Goal: Information Seeking & Learning: Learn about a topic

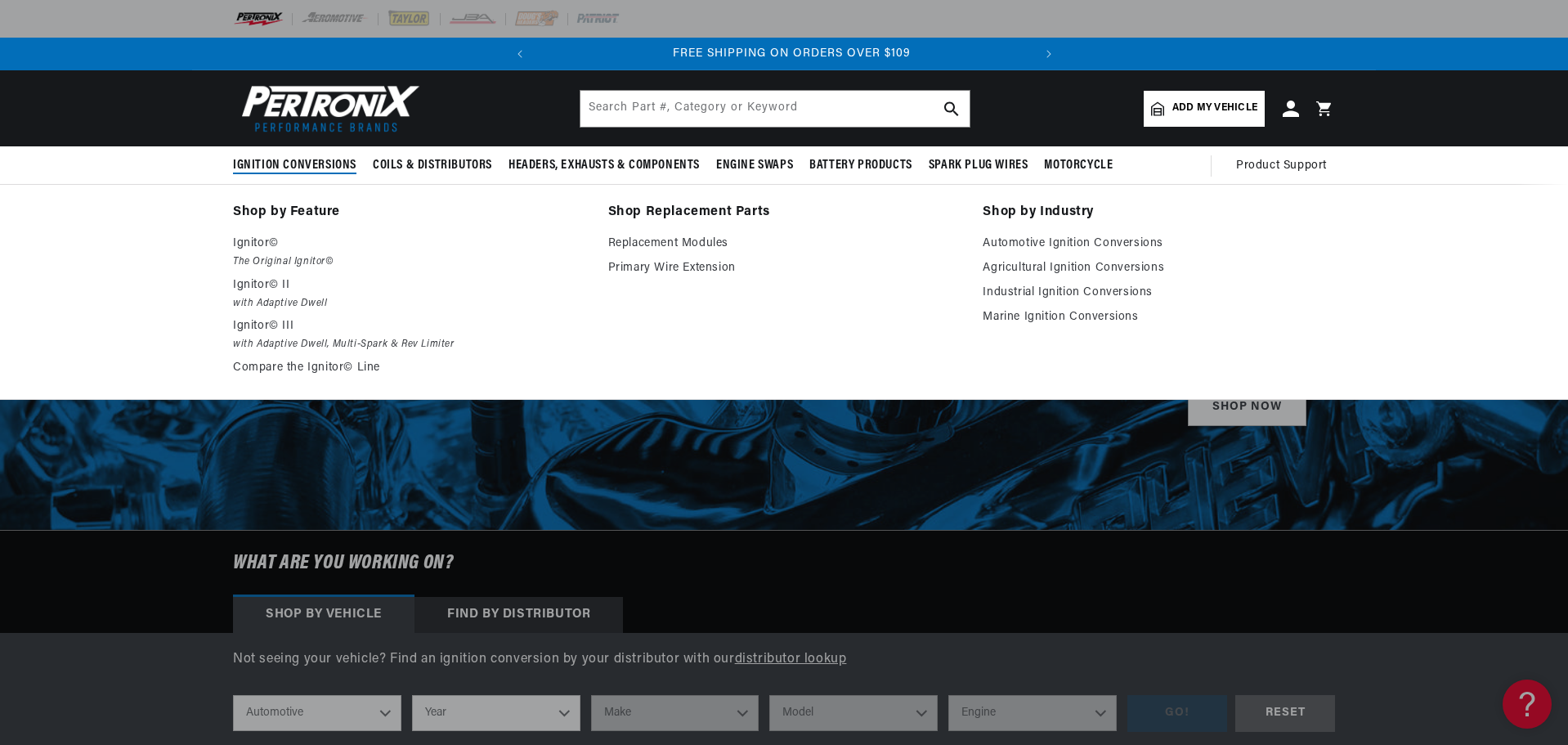
scroll to position [0, 495]
click at [685, 240] on link "Replacement Modules" at bounding box center [784, 244] width 352 height 20
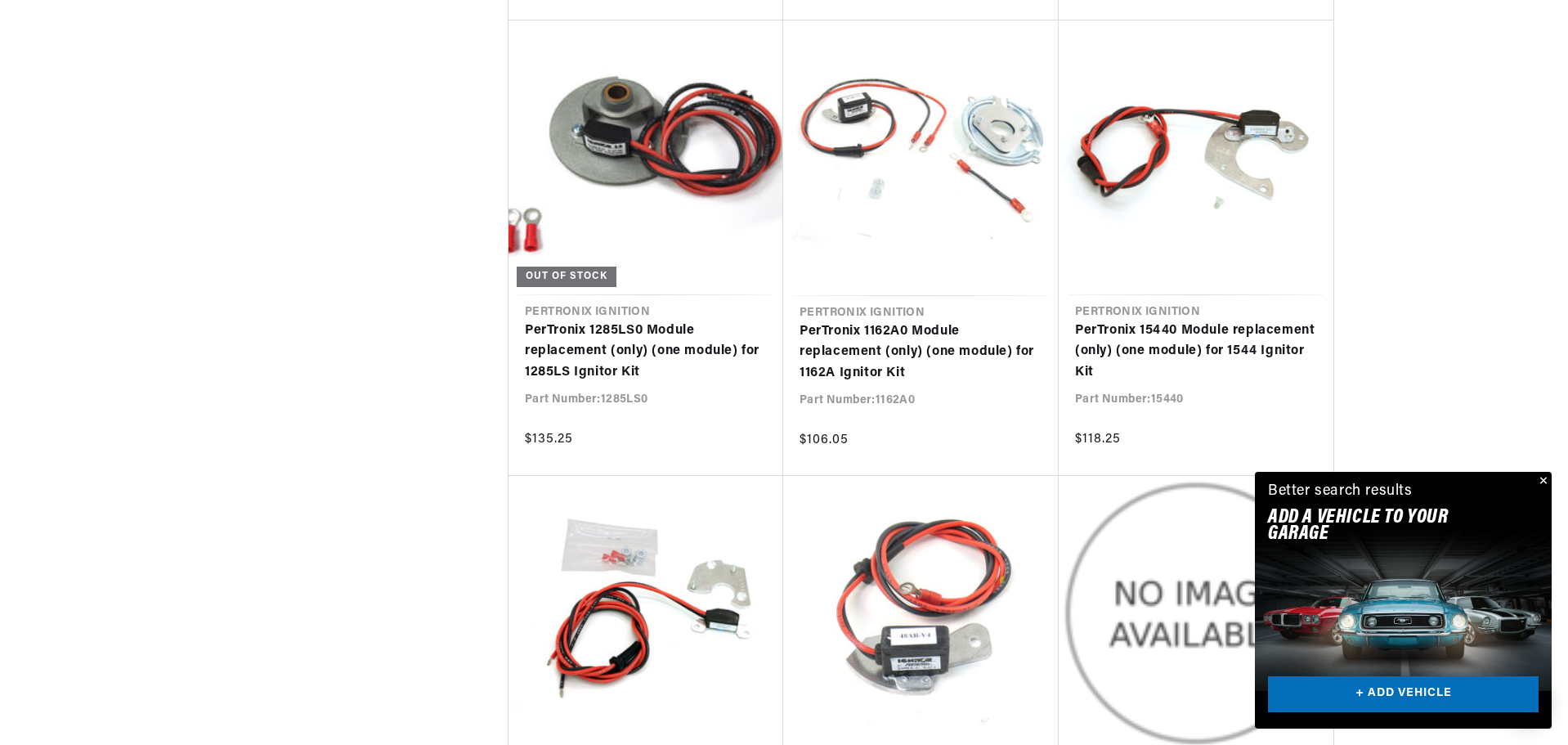
scroll to position [3026, 0]
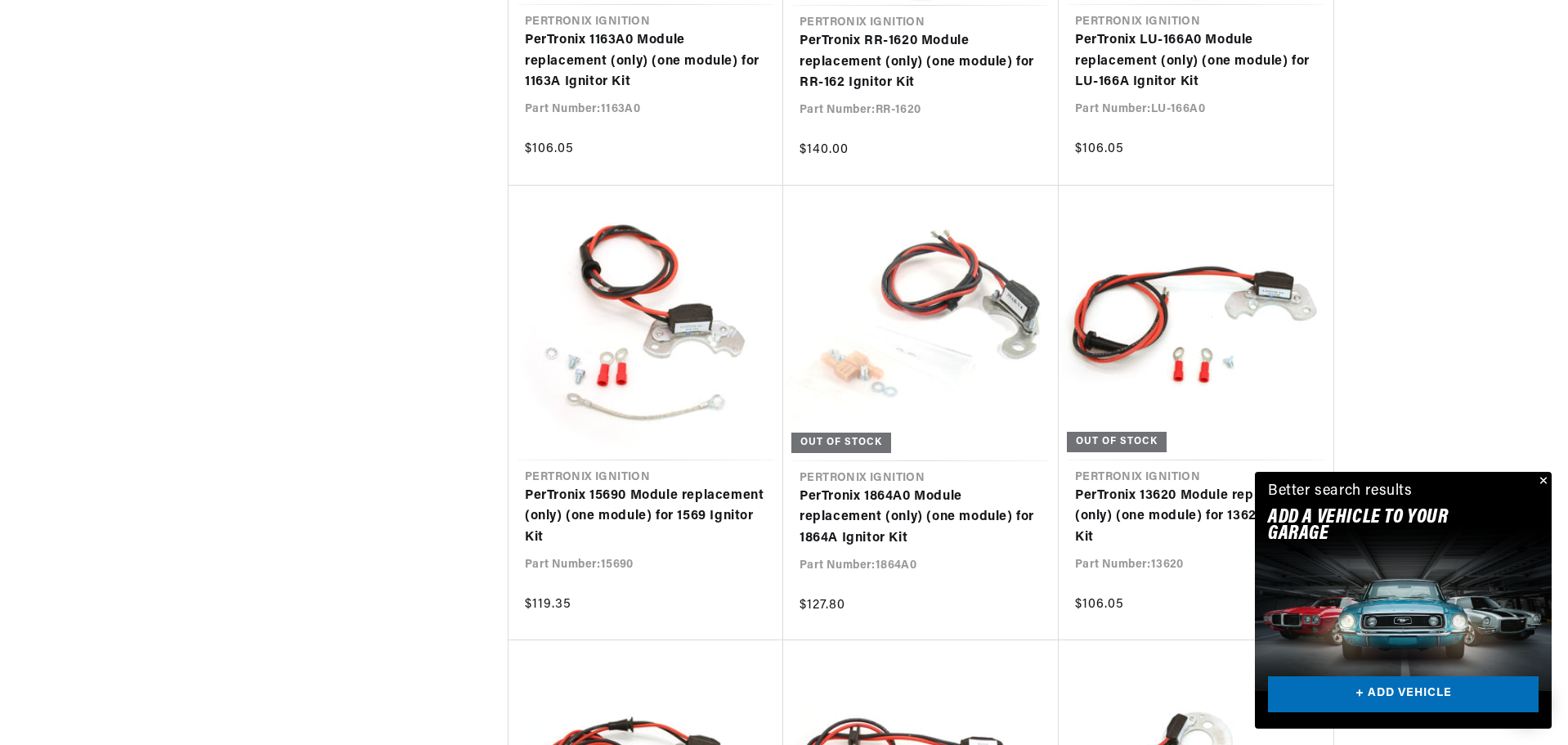
scroll to position [0, 495]
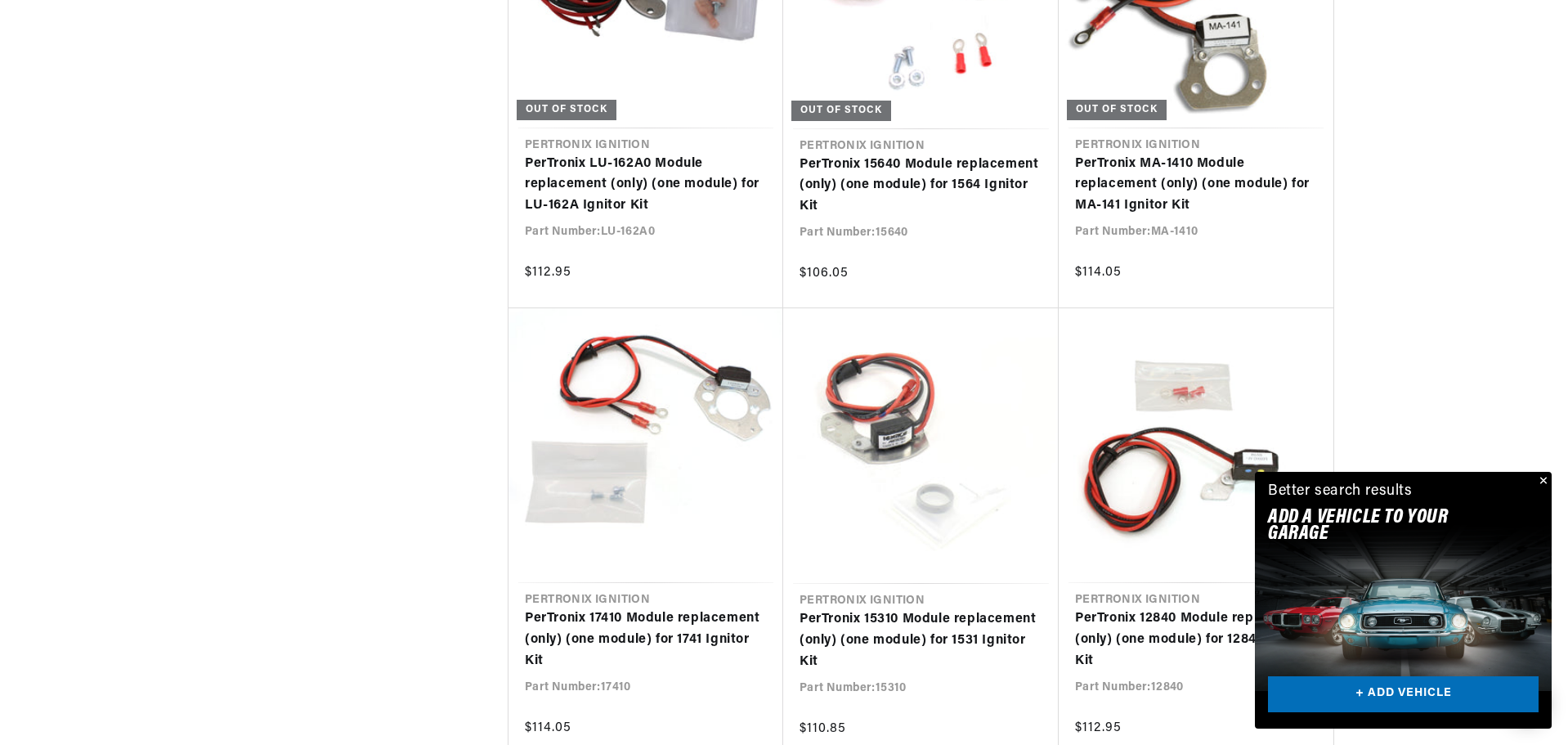
scroll to position [7524, 0]
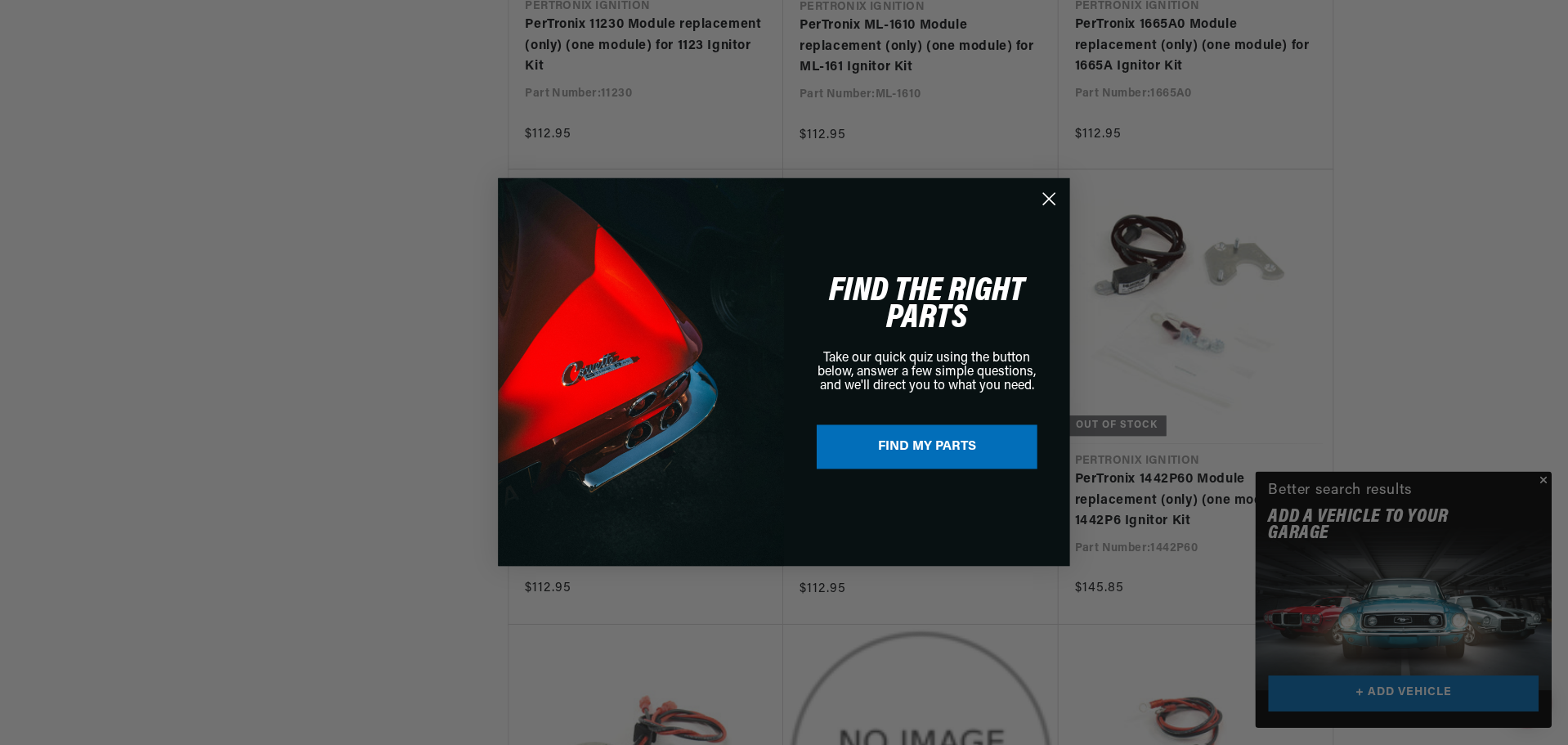
scroll to position [0, 495]
click at [1051, 202] on circle "Close dialog" at bounding box center [1050, 199] width 27 height 27
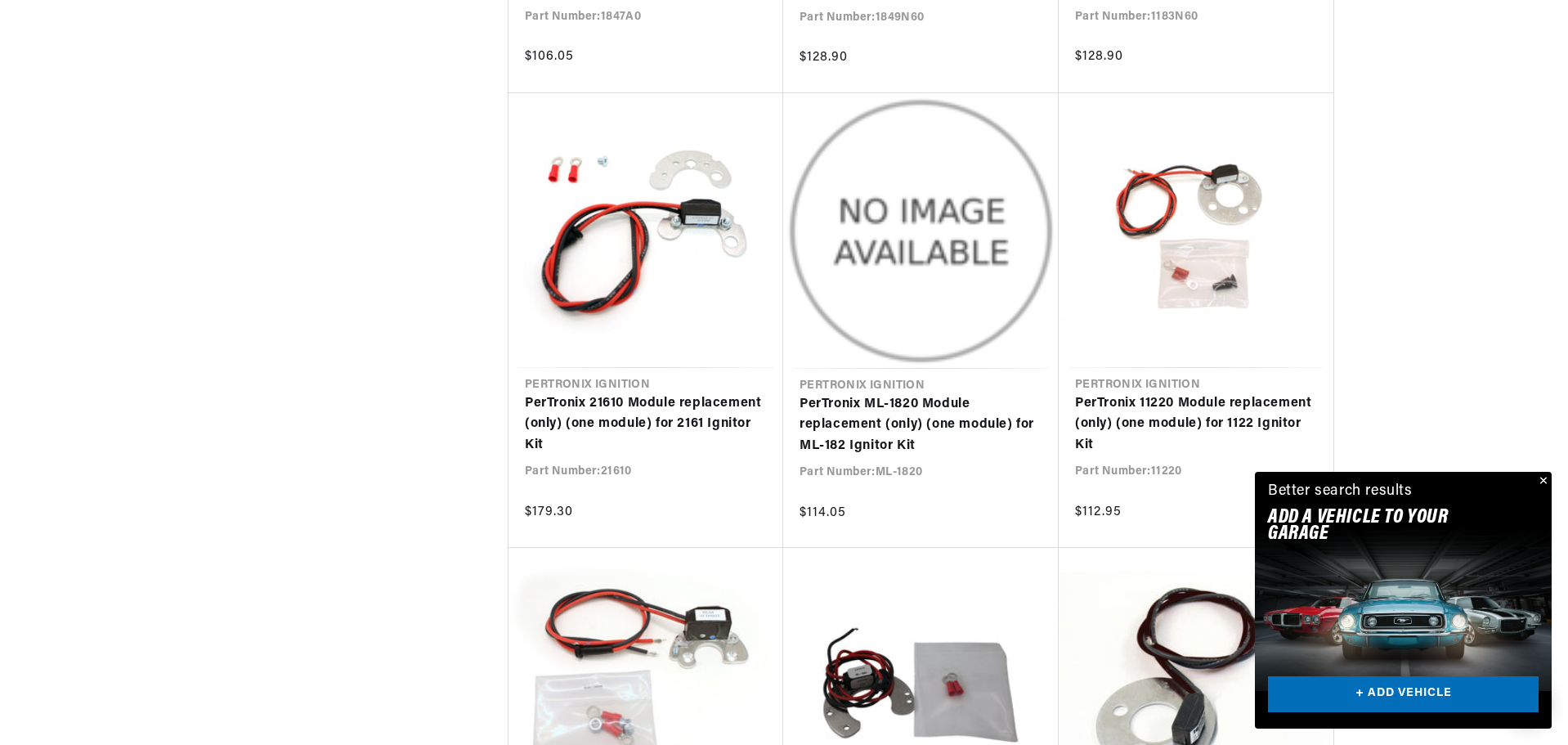
scroll to position [11612, 0]
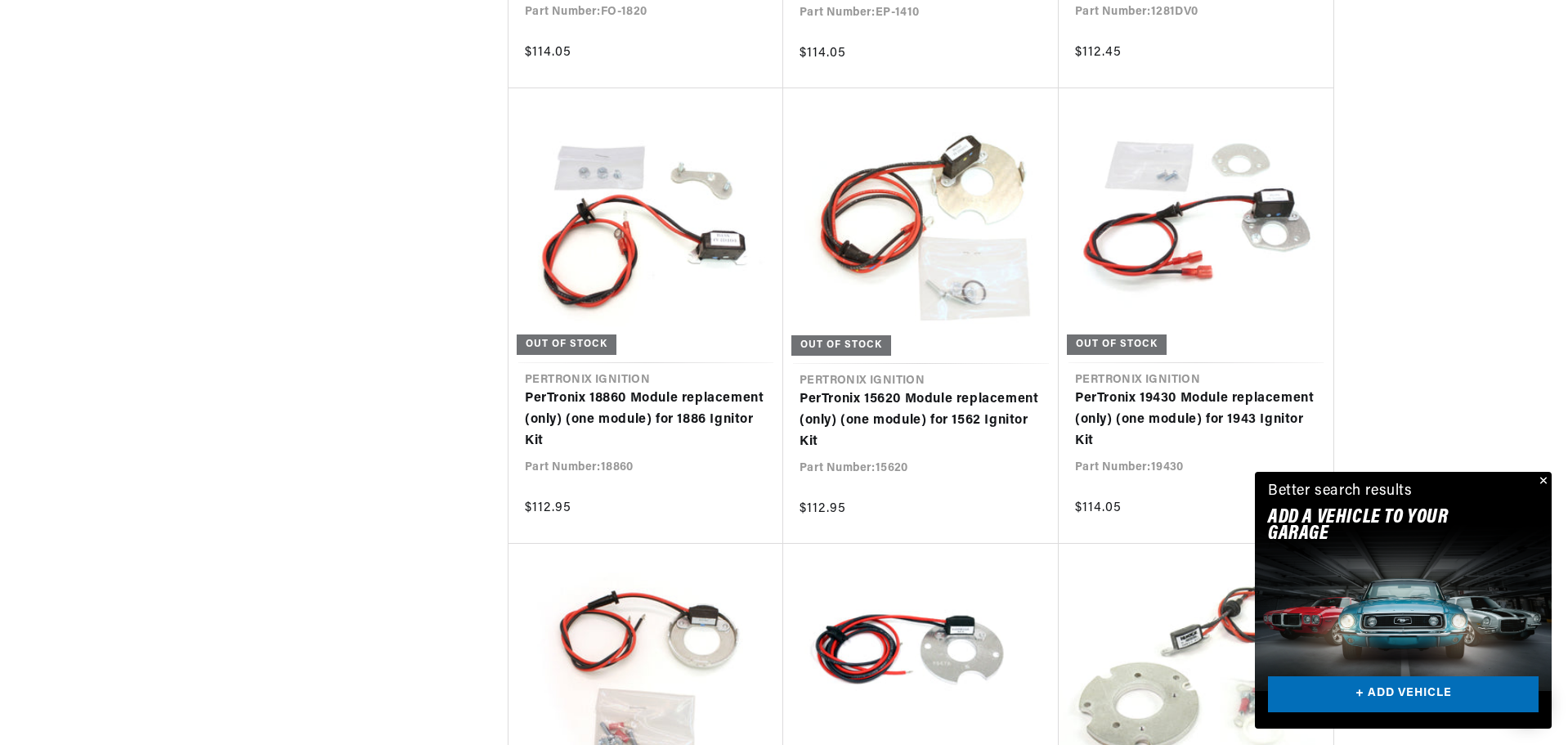
scroll to position [0, 4]
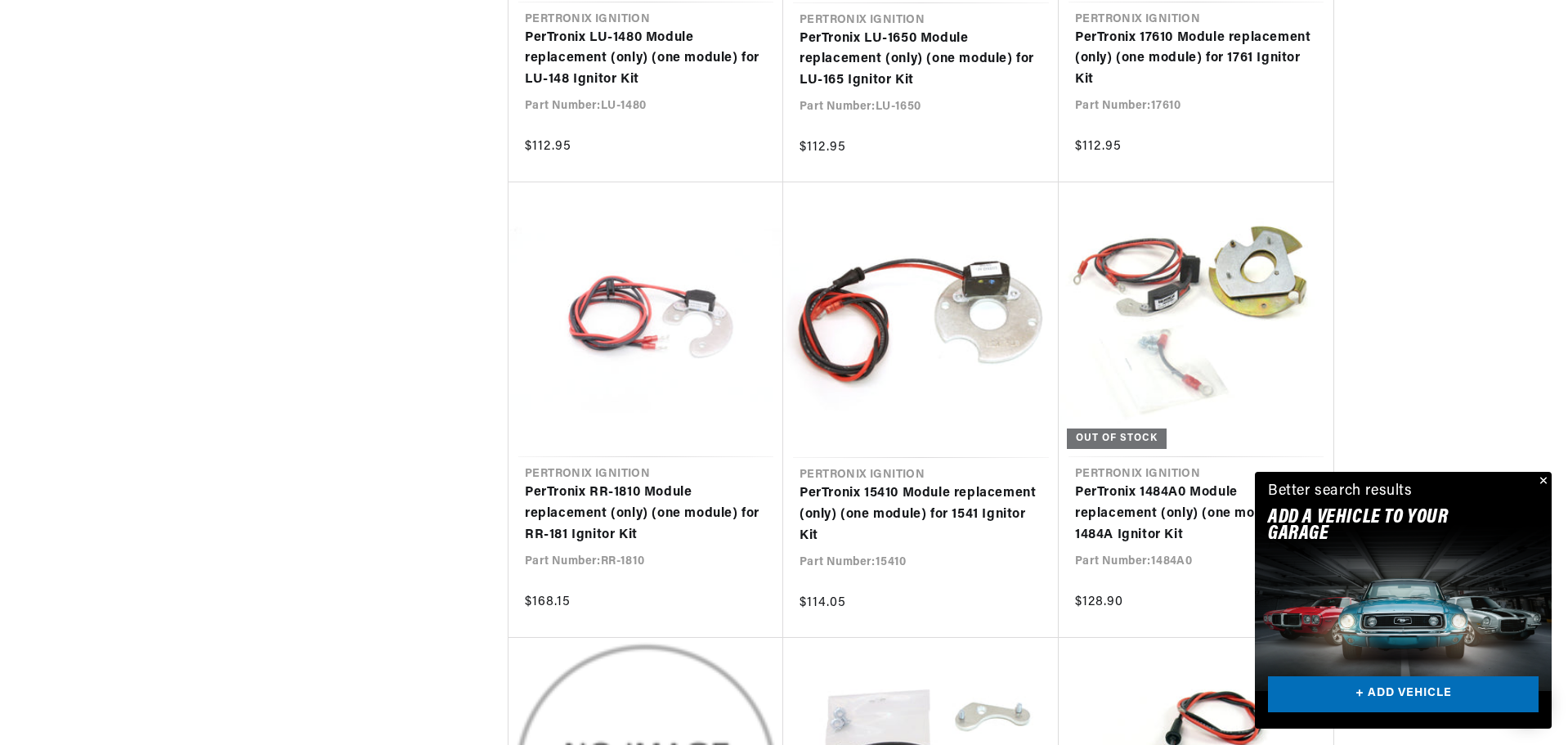
scroll to position [0, 262]
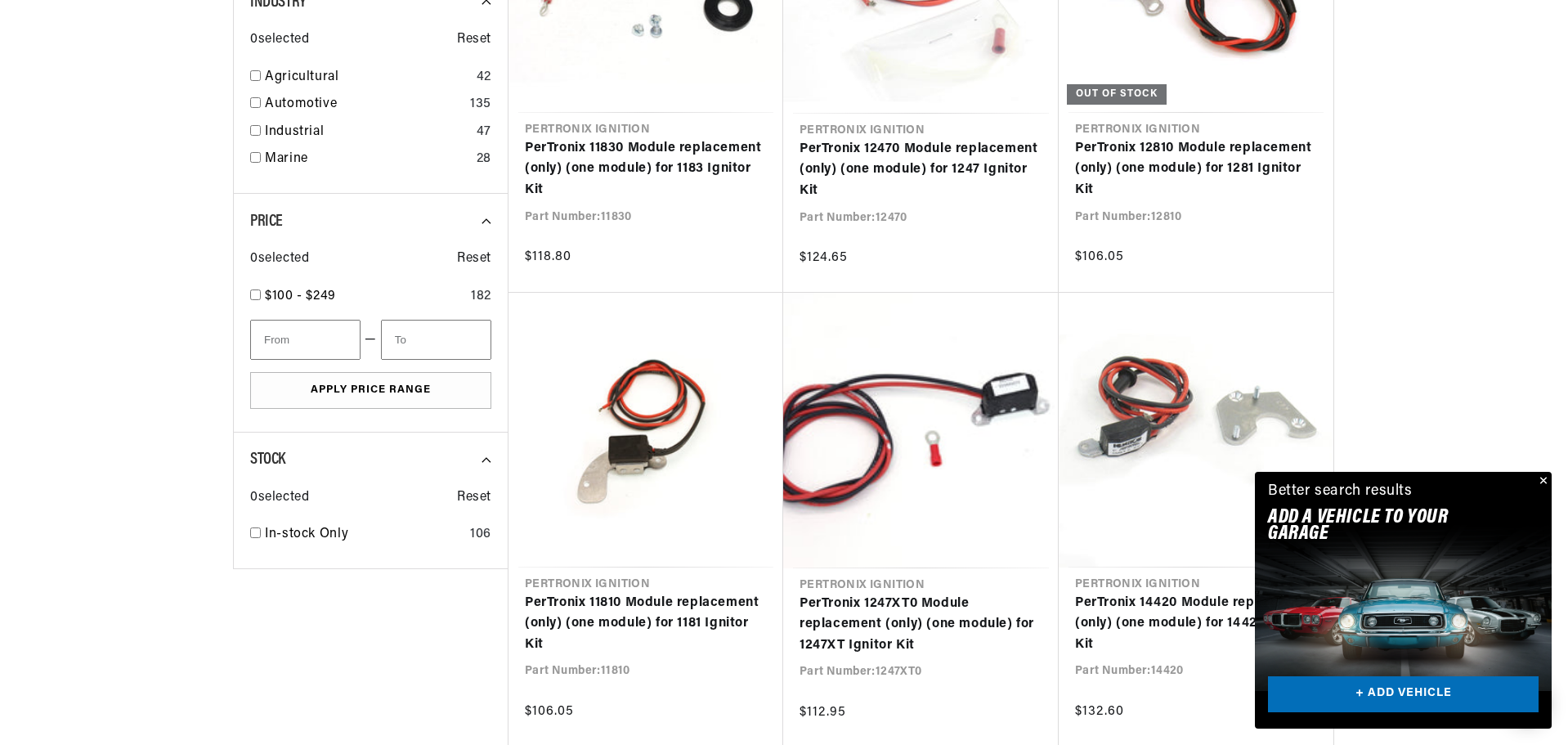
click at [1540, 481] on button "Close" at bounding box center [1541, 482] width 20 height 20
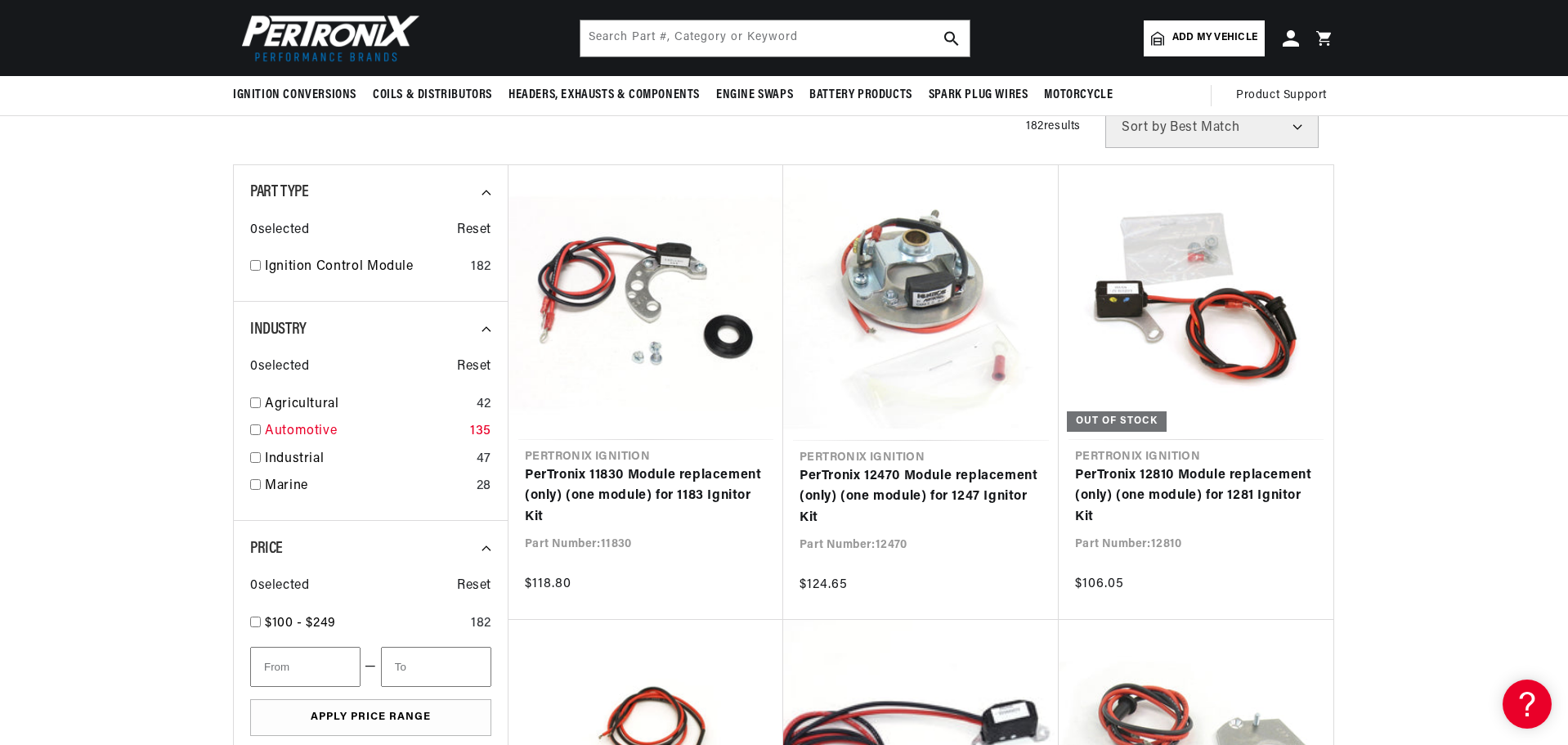
click at [257, 434] on input "checkbox" at bounding box center [255, 430] width 11 height 11
checkbox input "true"
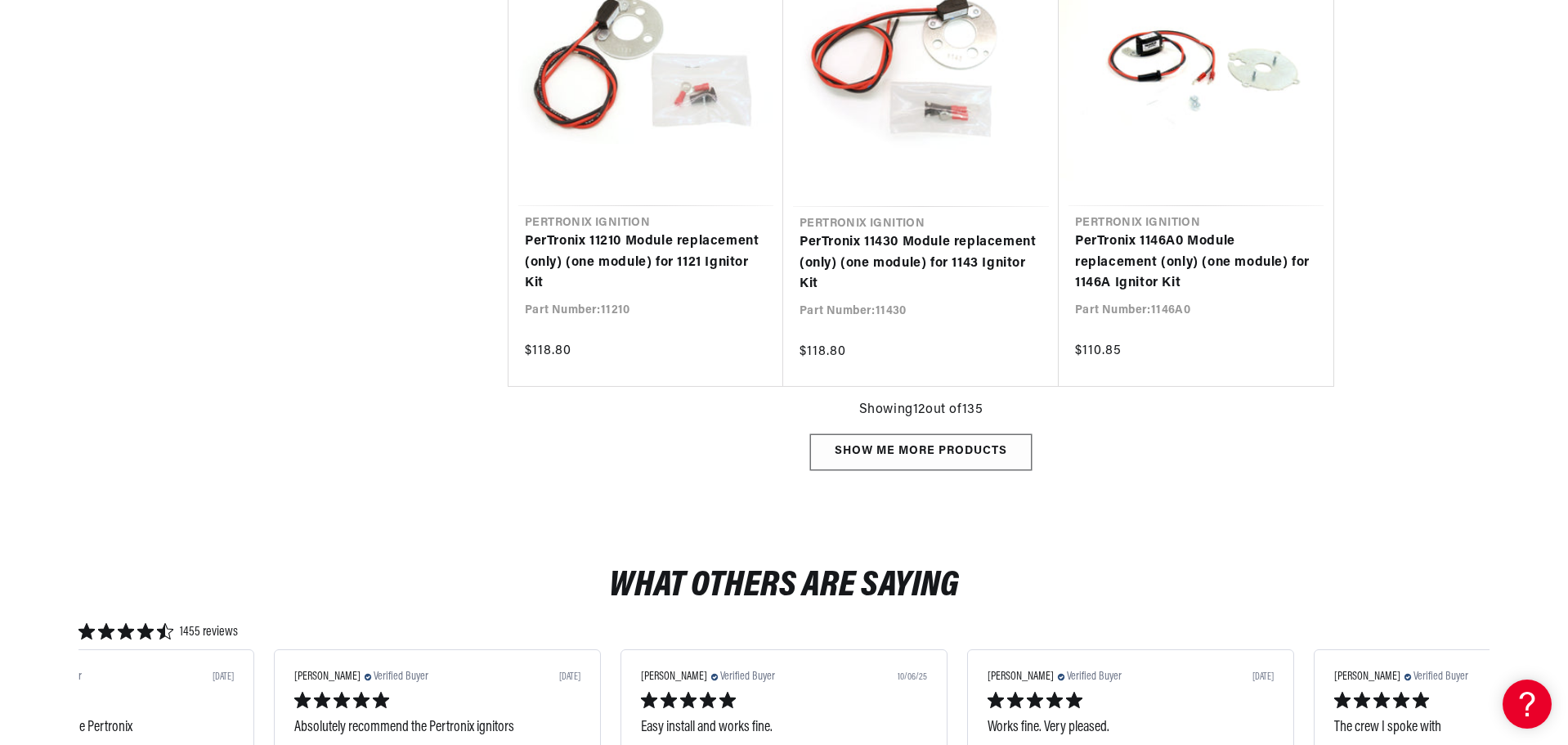
click at [1007, 453] on div "Show me more products" at bounding box center [920, 452] width 221 height 37
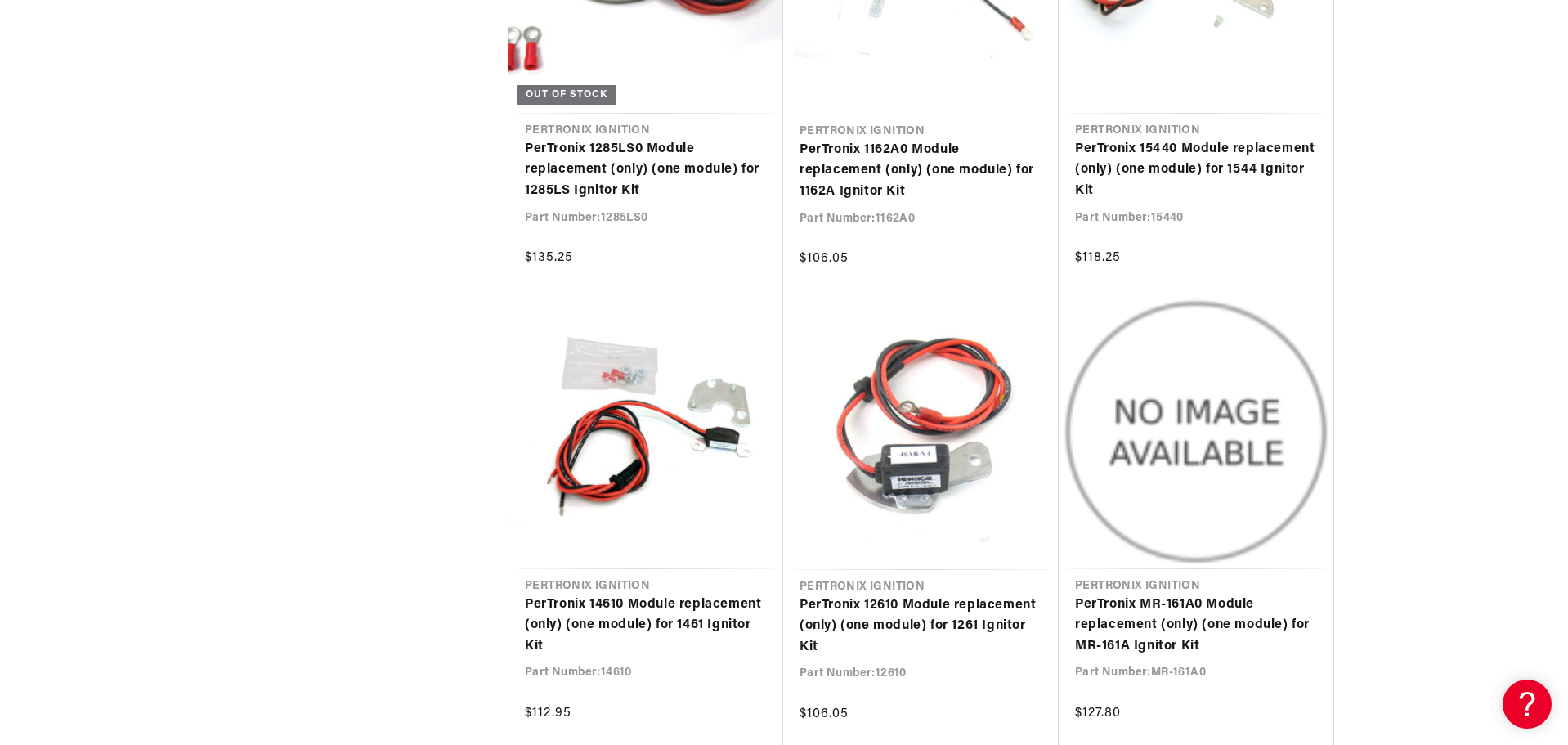
scroll to position [0, 310]
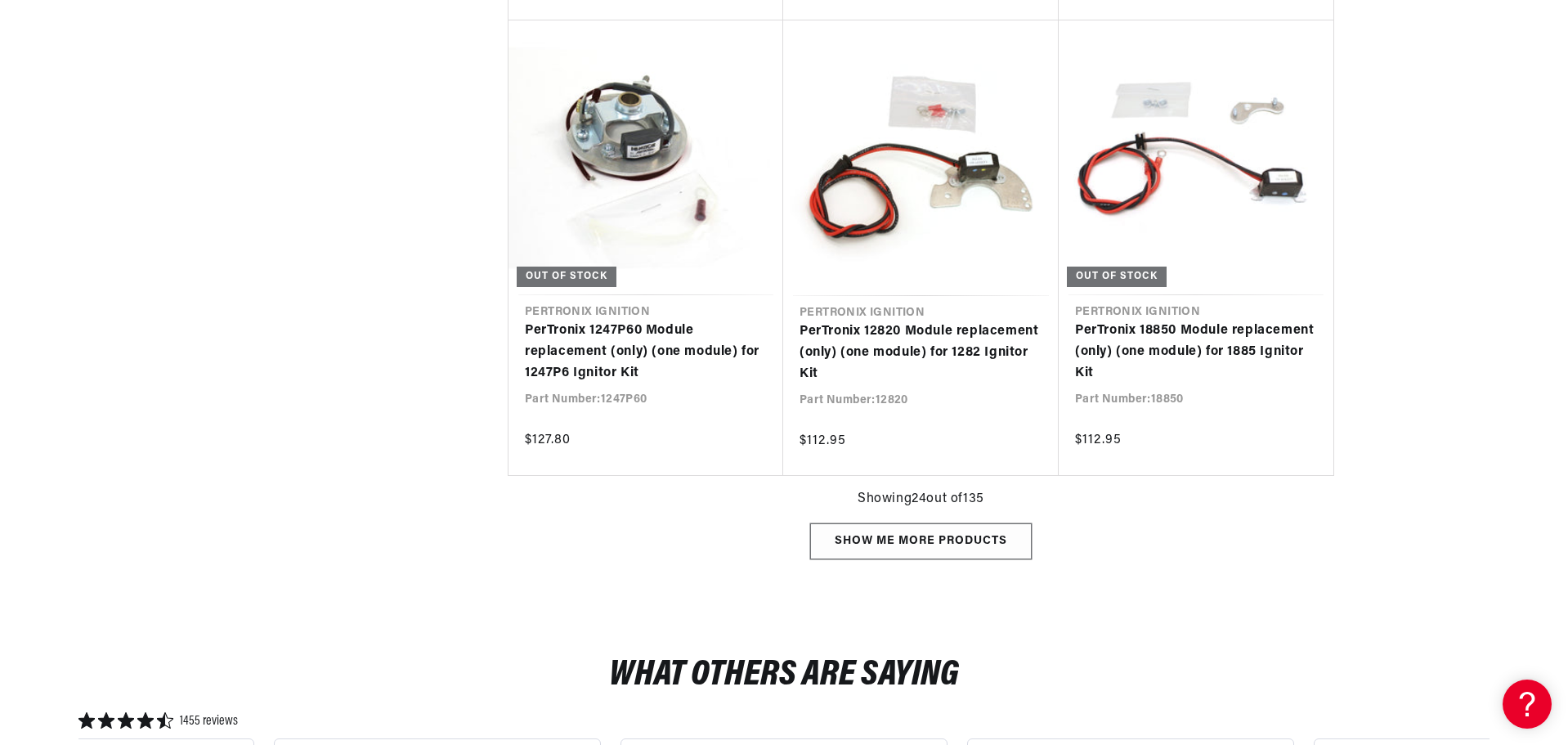
click at [977, 531] on div "Show me more products" at bounding box center [920, 542] width 221 height 37
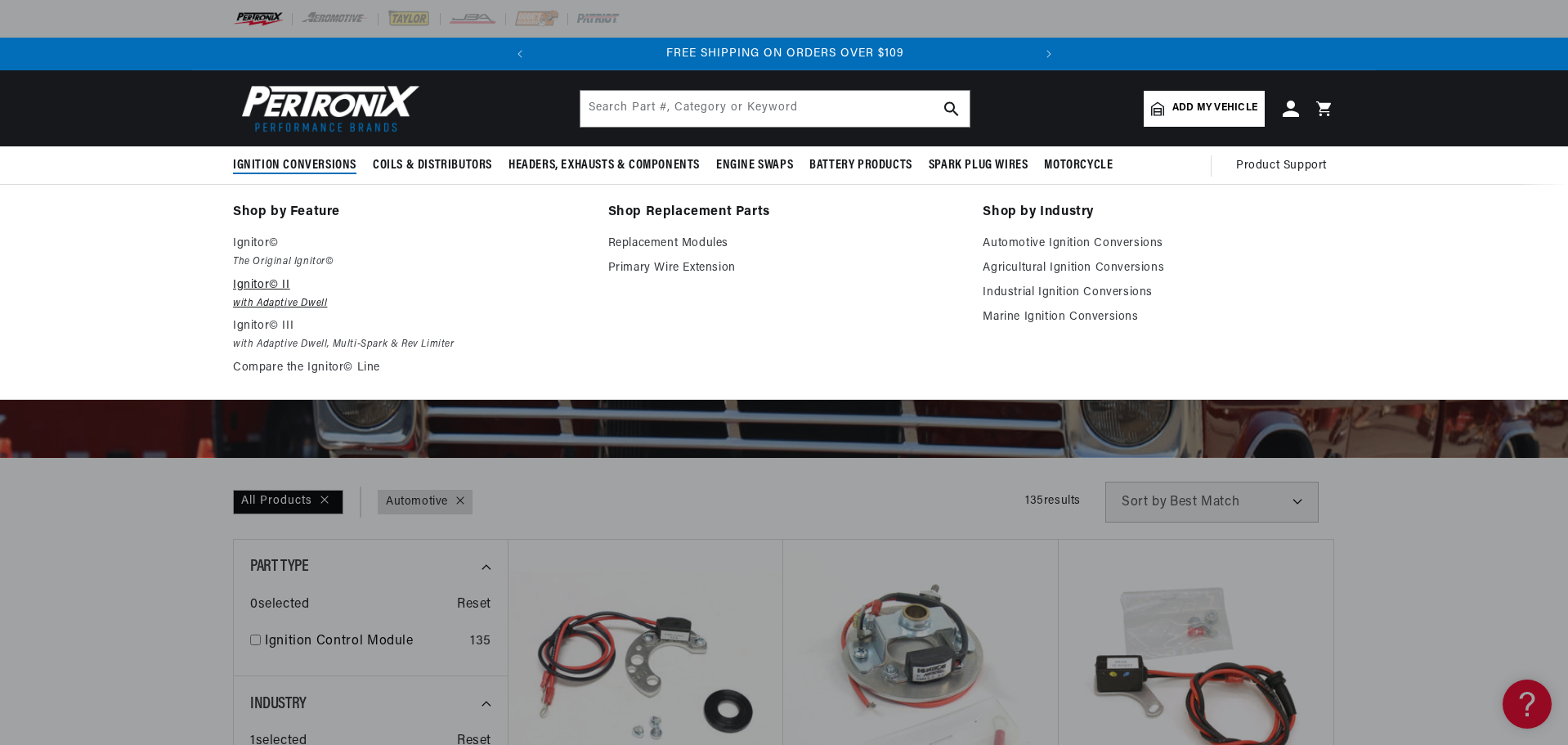
click at [260, 286] on p "Ignitor© II" at bounding box center [409, 285] width 352 height 20
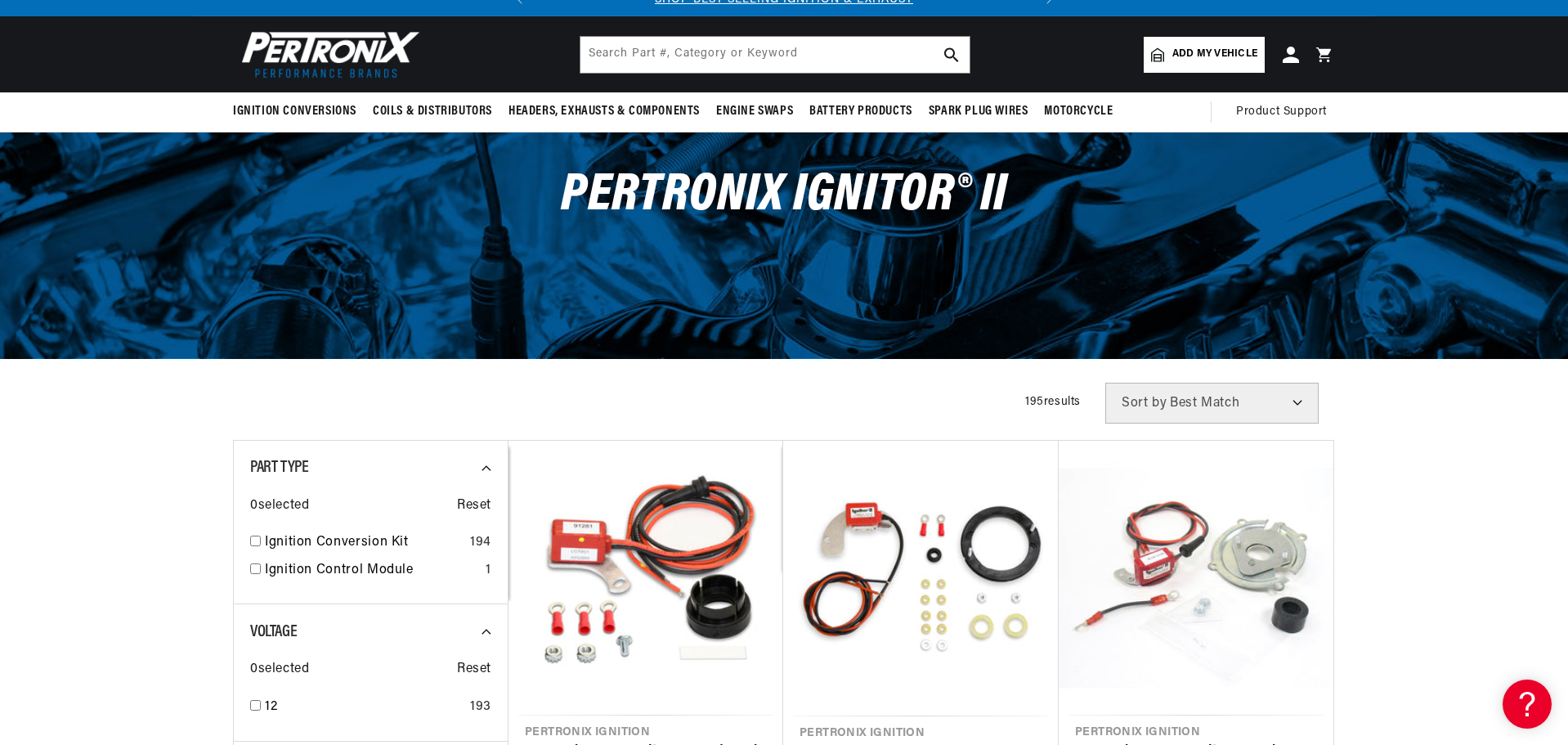
scroll to position [163, 0]
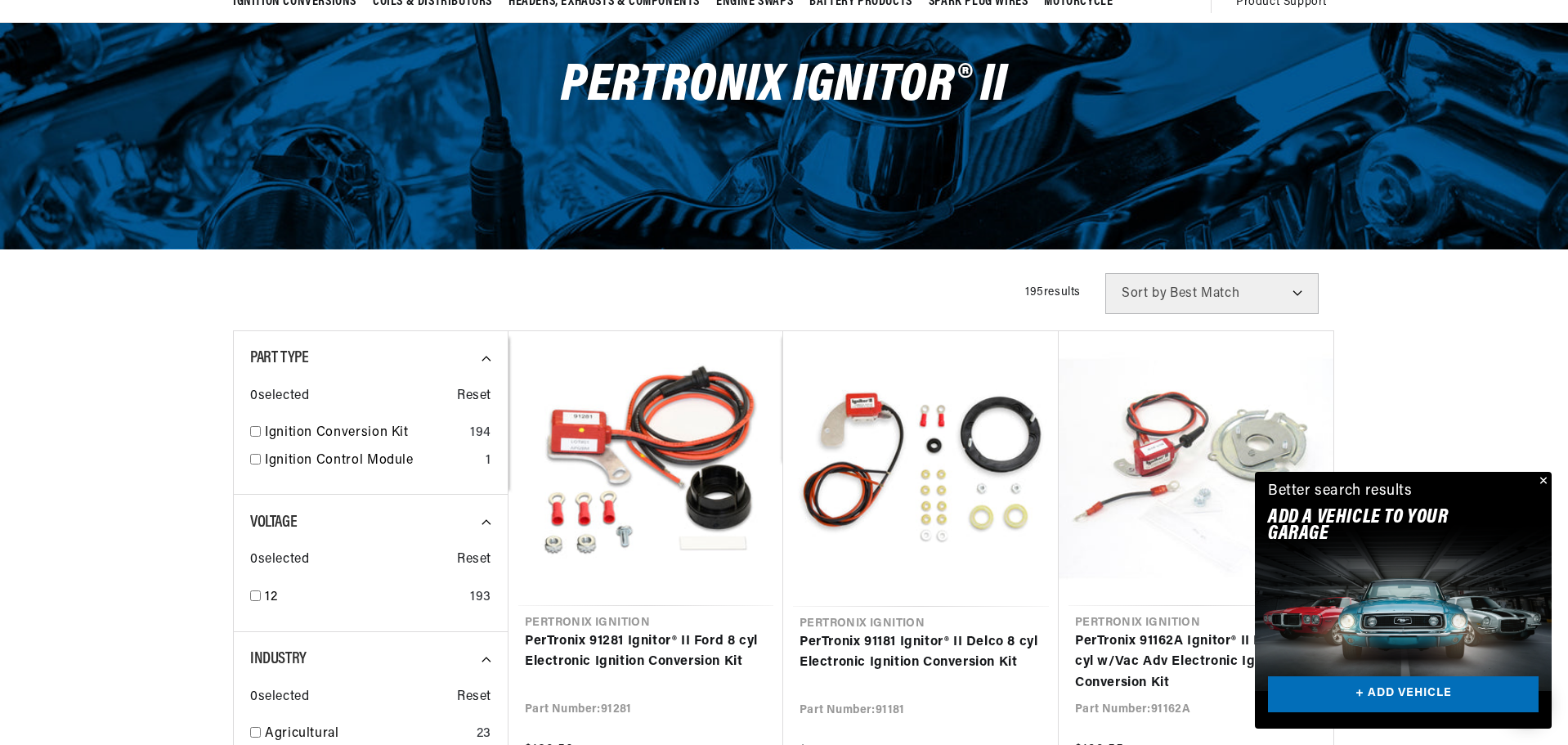
click at [1548, 484] on button "Close" at bounding box center [1541, 482] width 20 height 20
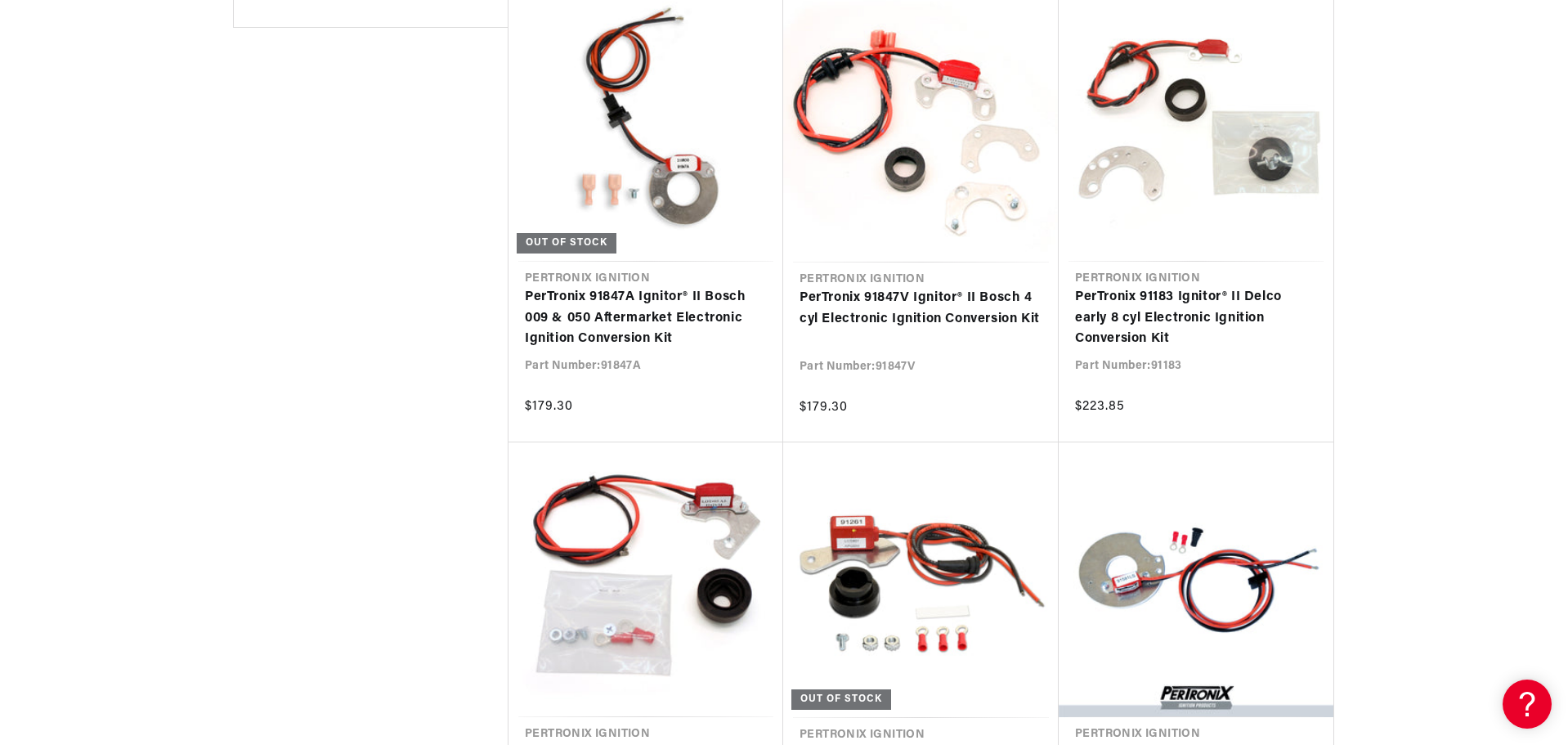
scroll to position [0, 0]
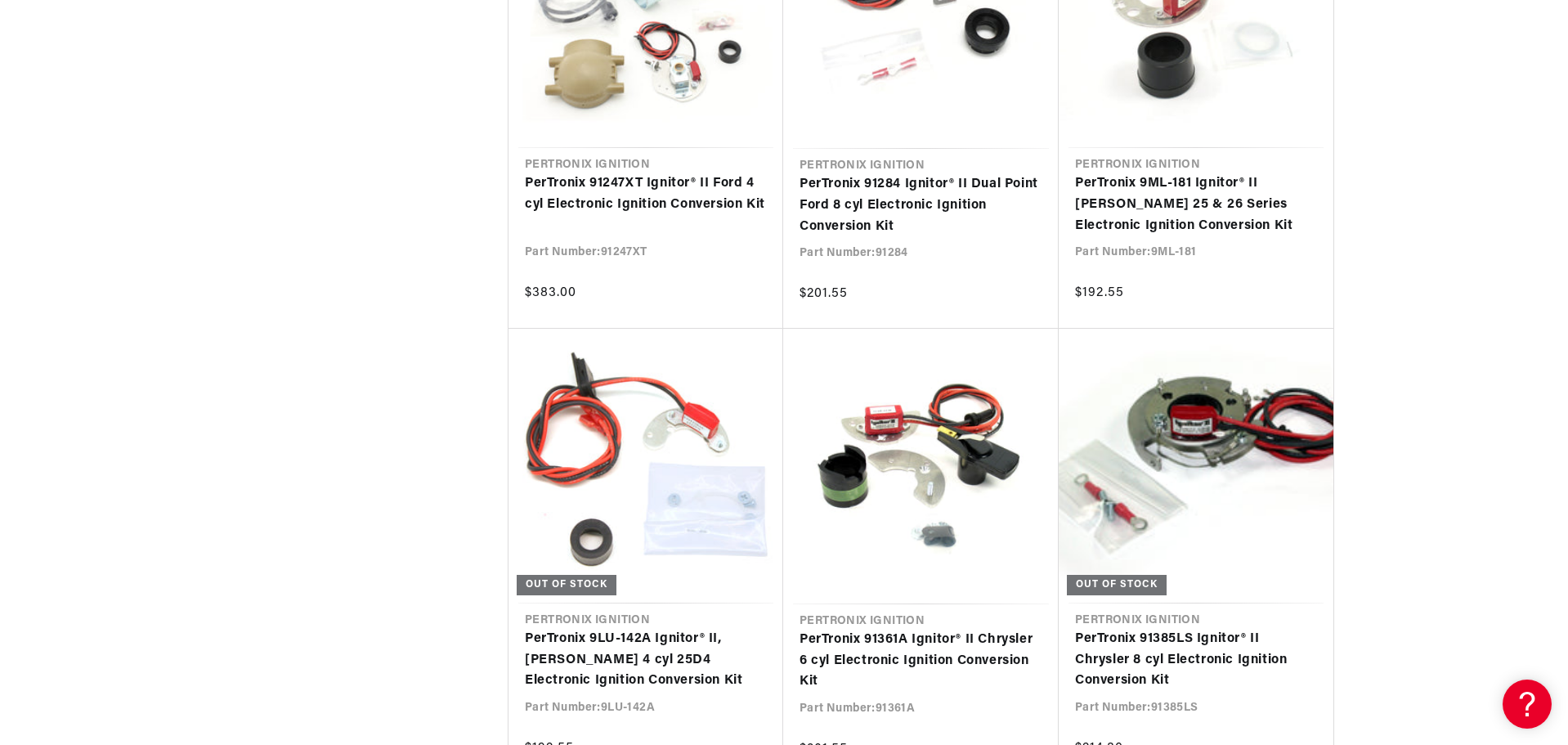
scroll to position [3356, 0]
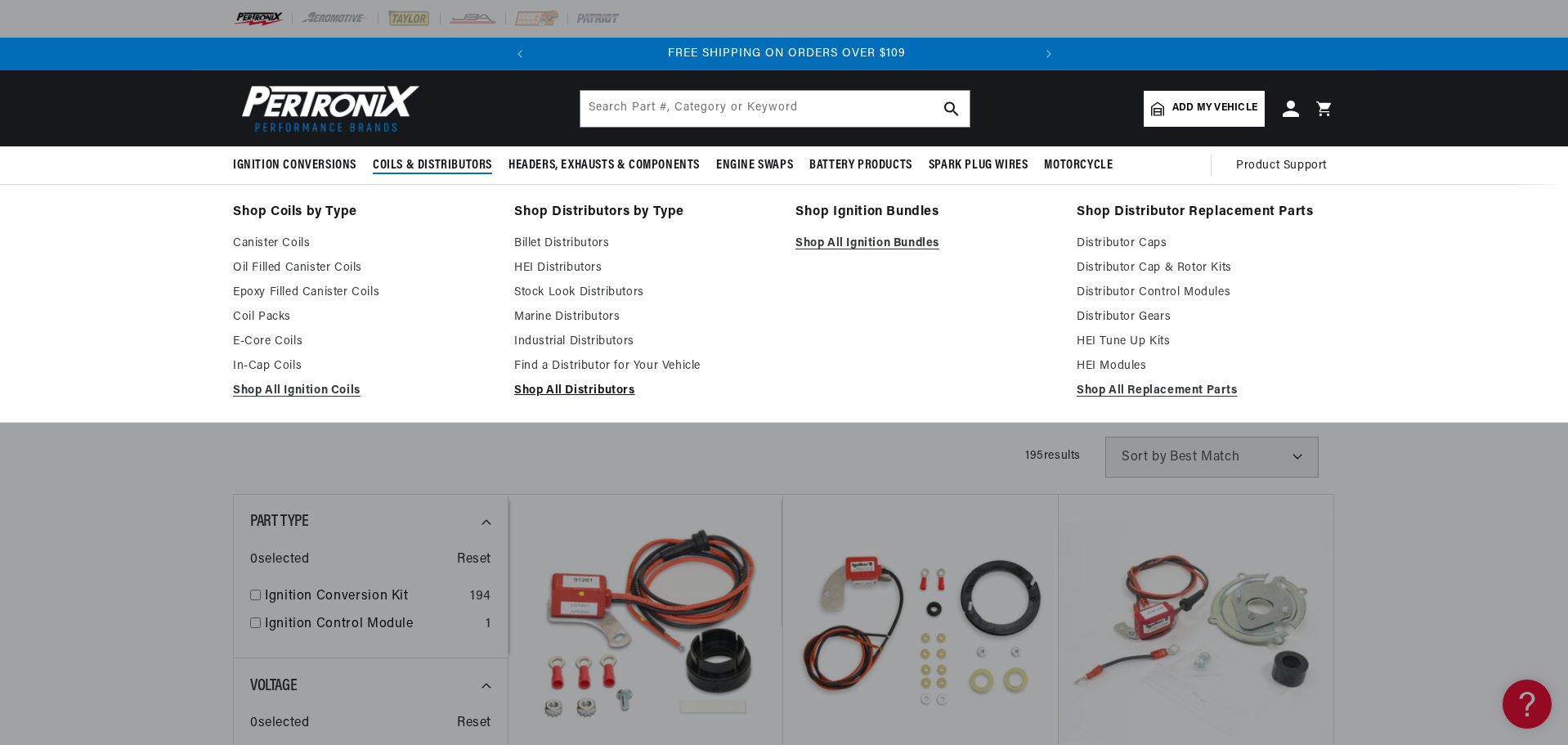
scroll to position [0, 495]
click at [600, 391] on link "Shop All Distributors" at bounding box center [643, 391] width 258 height 20
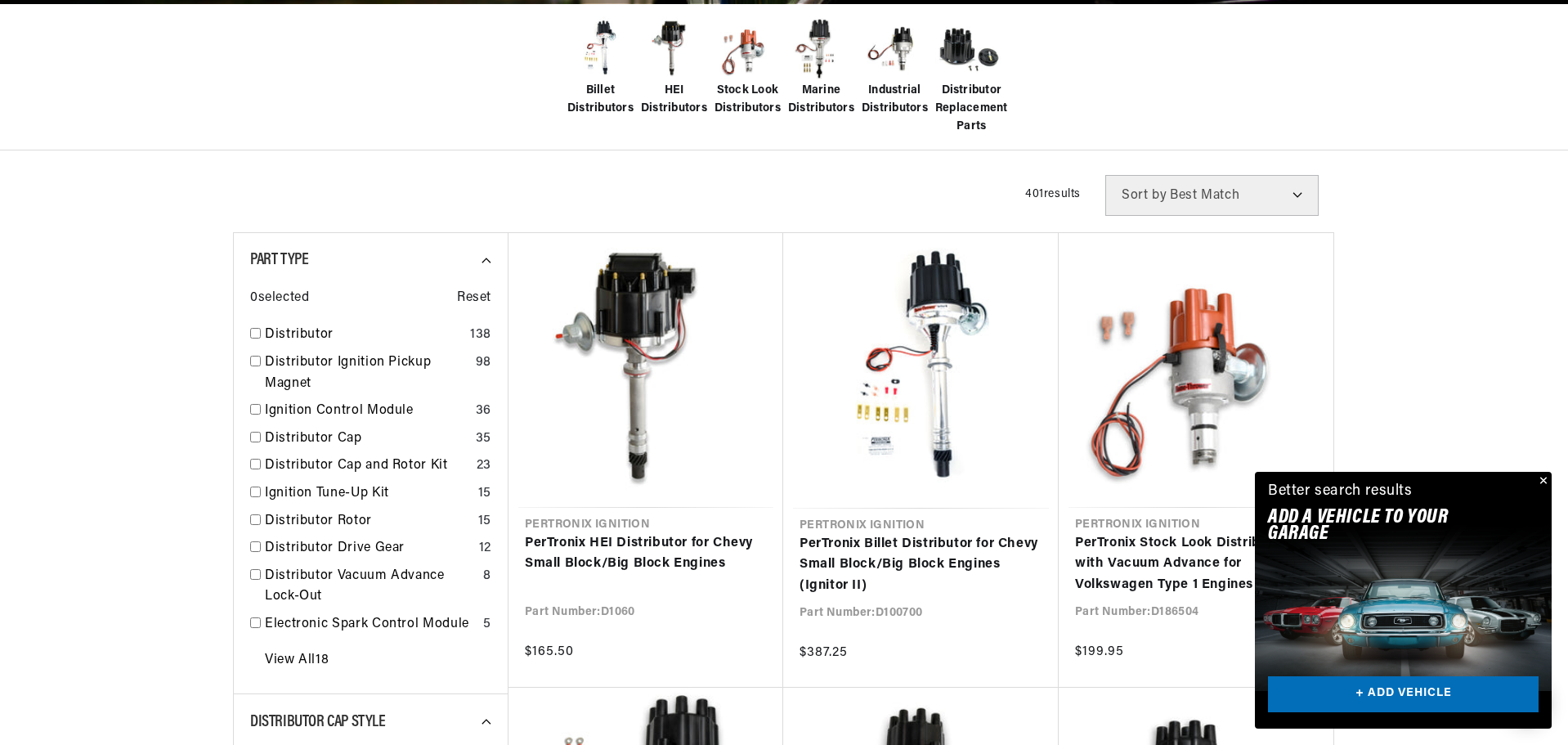
scroll to position [0, 495]
click at [1546, 475] on button "Close" at bounding box center [1541, 482] width 20 height 20
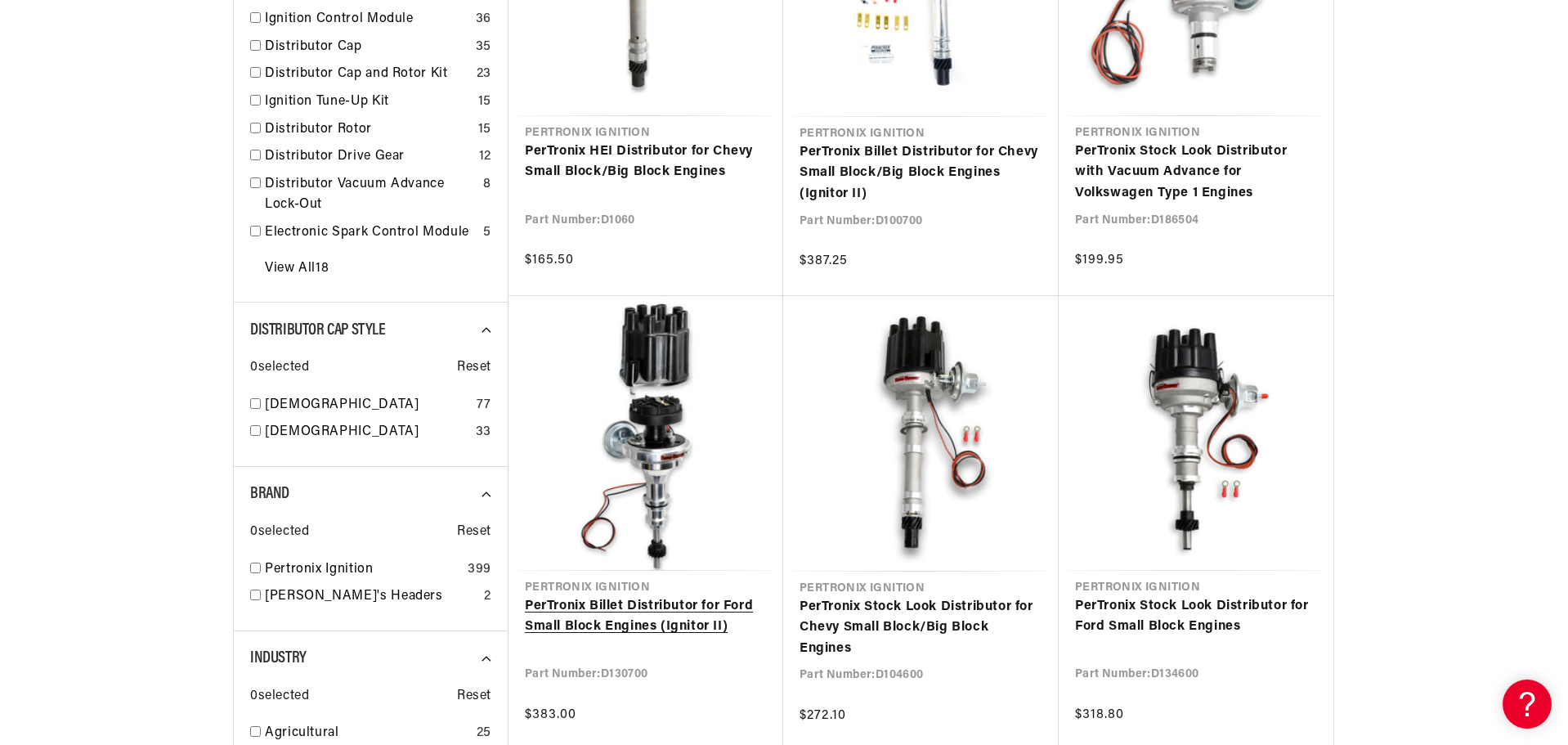
click at [637, 596] on link "PerTronix Billet Distributor for Ford Small Block Engines (Ignitor II)" at bounding box center [646, 617] width 242 height 41
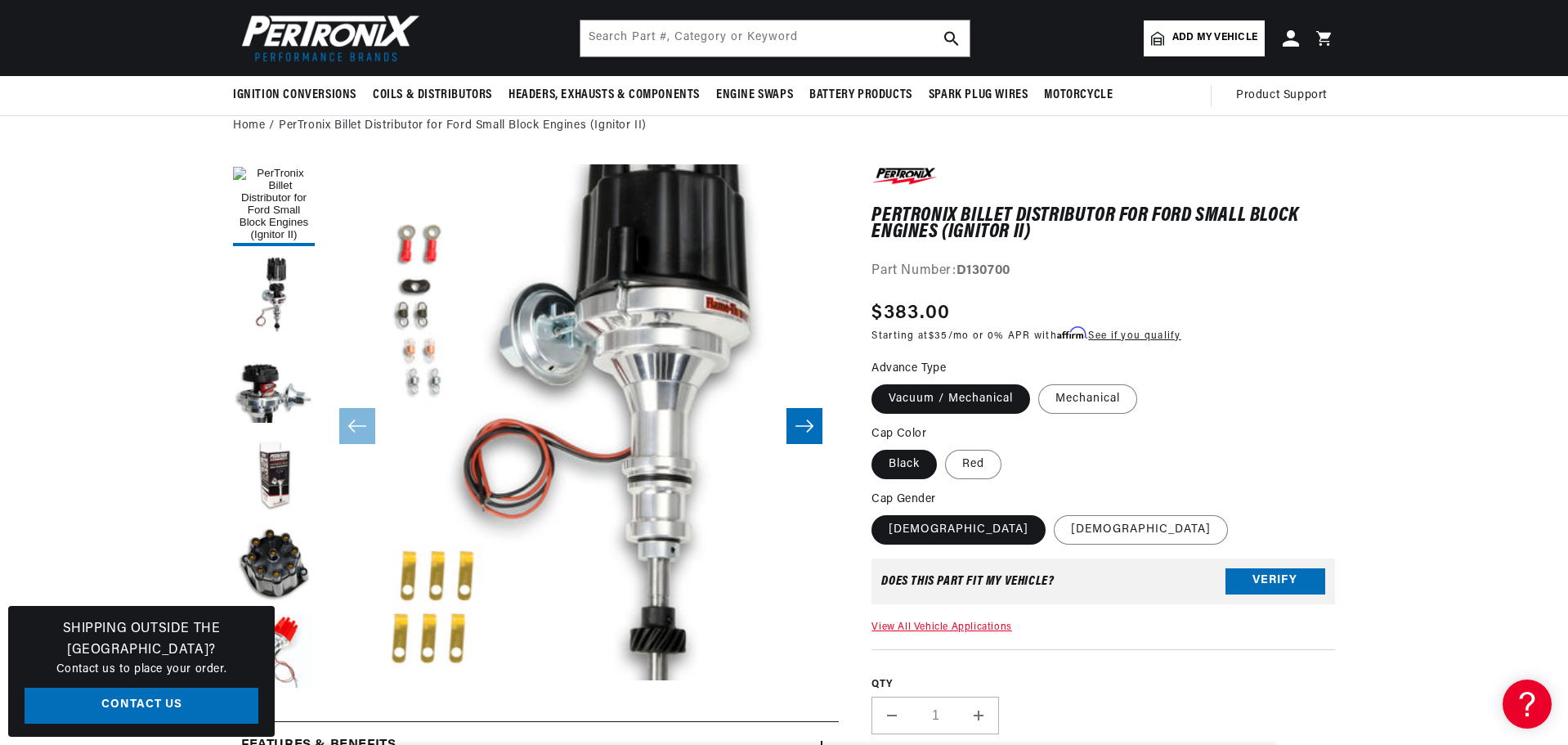
scroll to position [0, 495]
click at [811, 424] on icon "Slide right" at bounding box center [804, 426] width 18 height 12
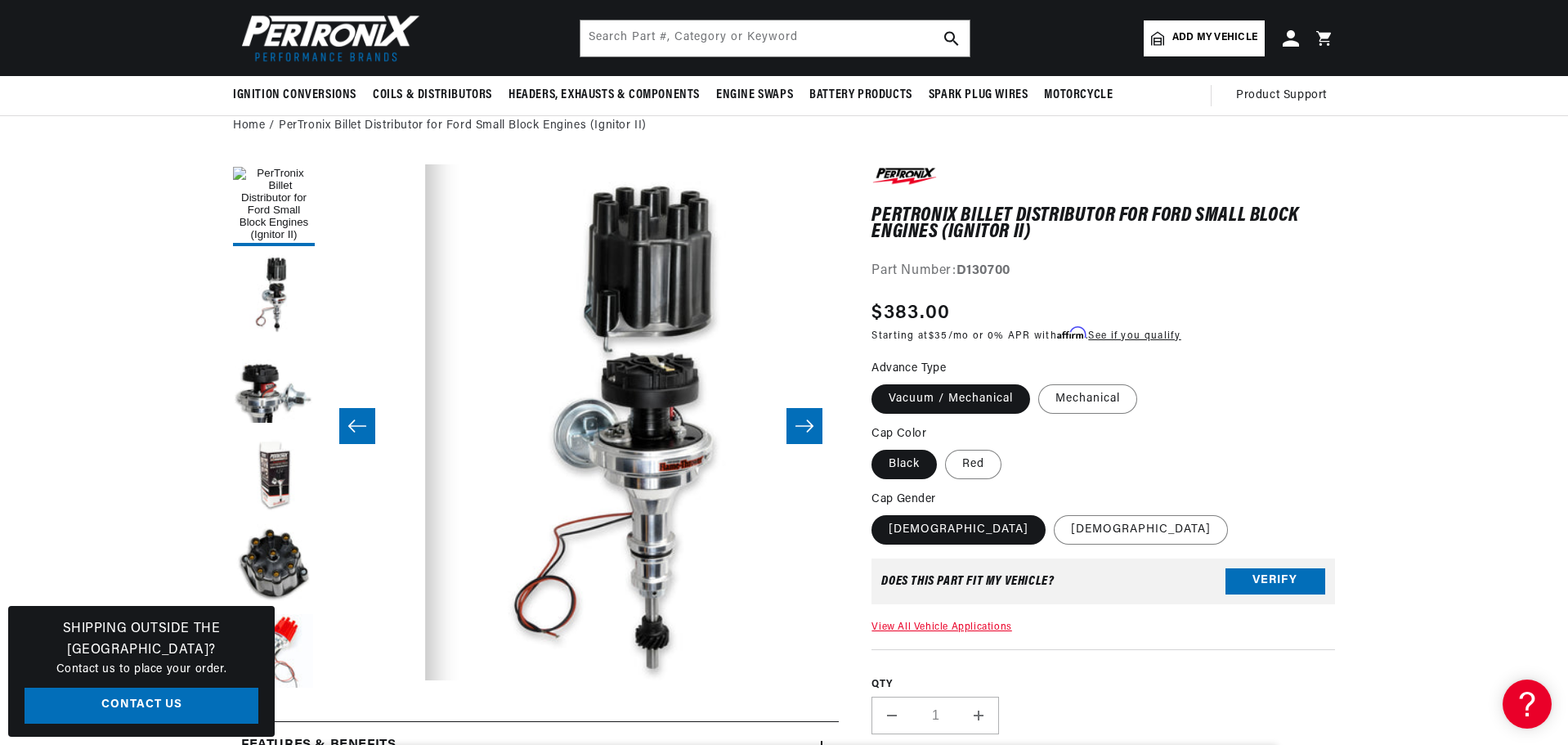
scroll to position [0, 516]
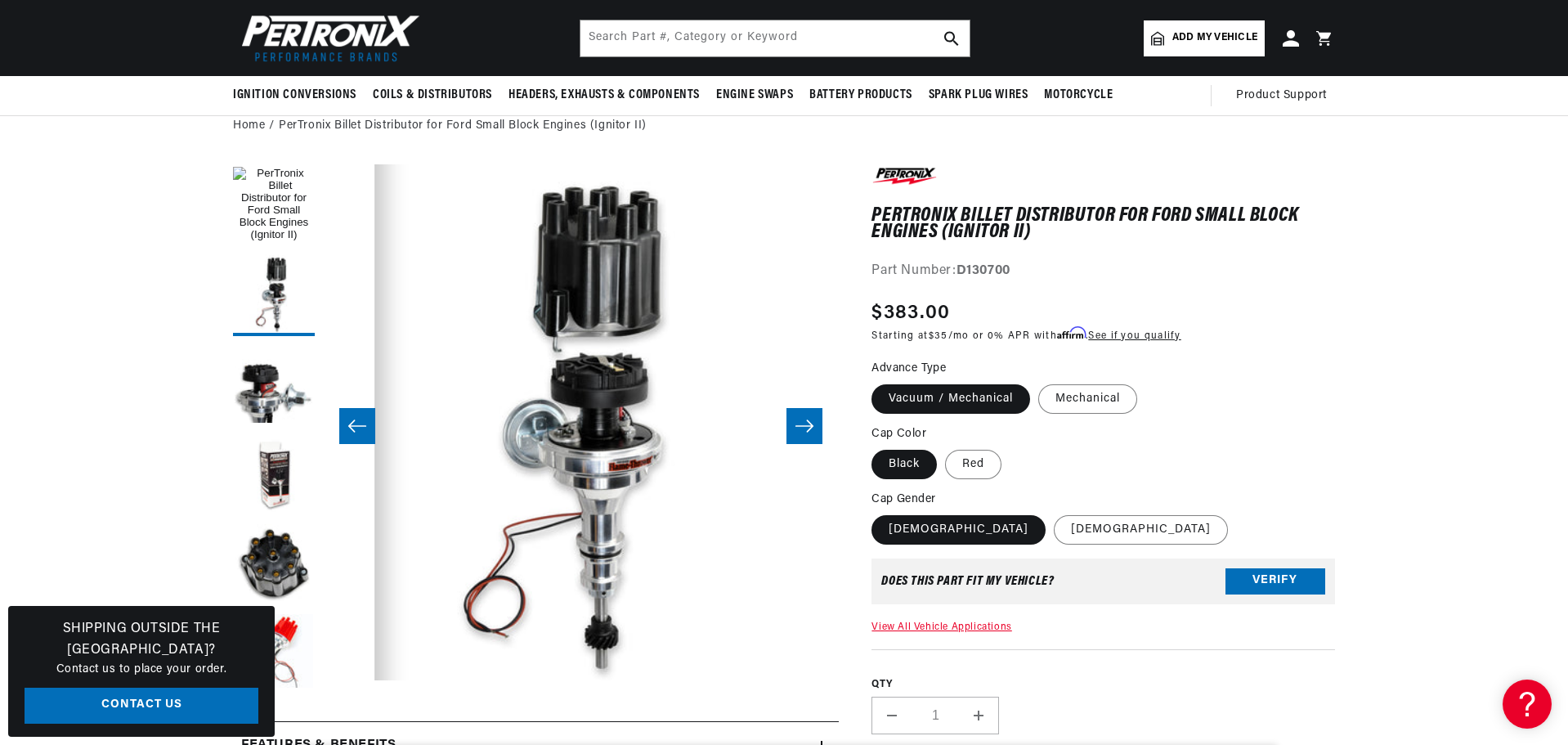
click at [811, 424] on icon "Slide right" at bounding box center [804, 426] width 18 height 12
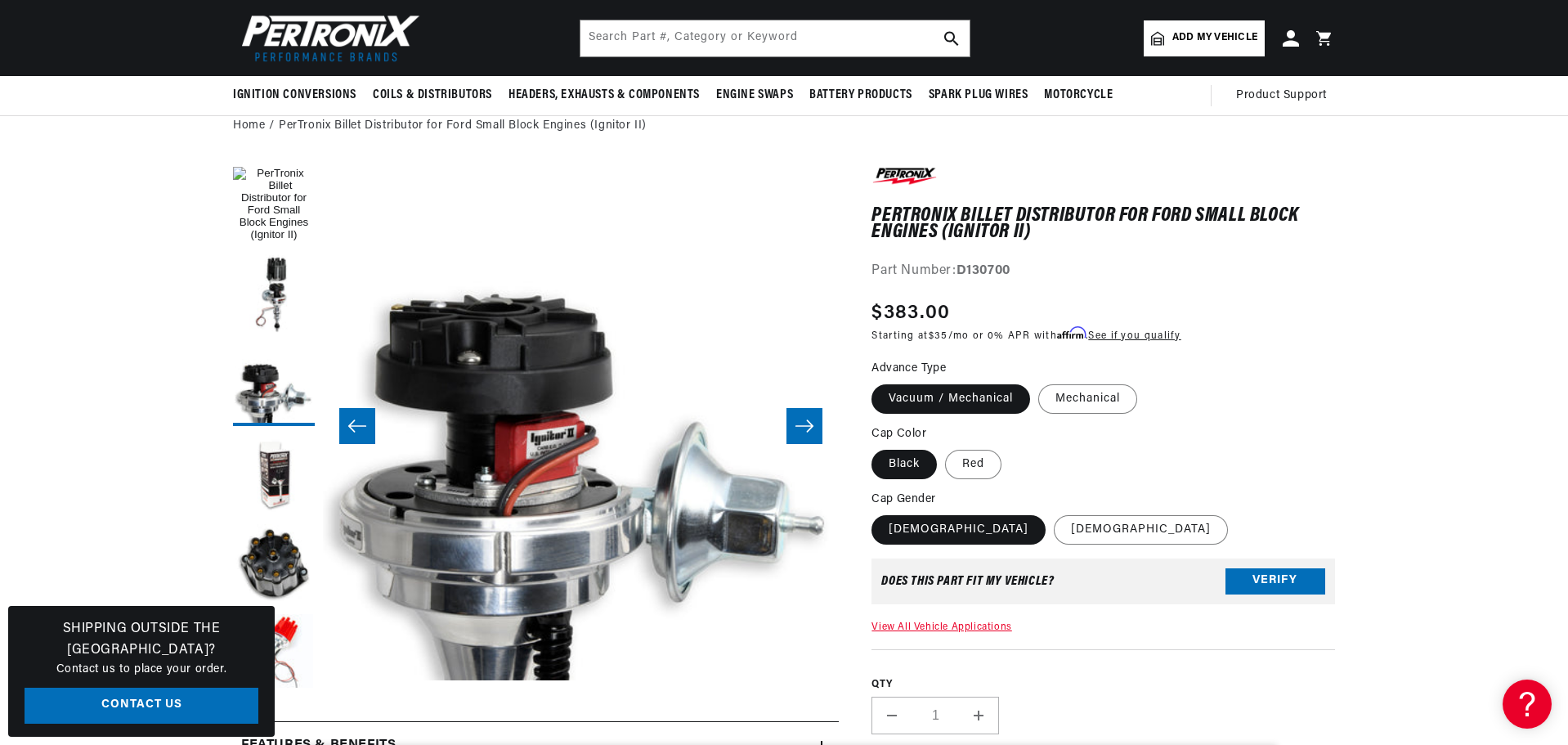
scroll to position [0, 495]
click at [811, 424] on icon "Slide right" at bounding box center [804, 426] width 18 height 12
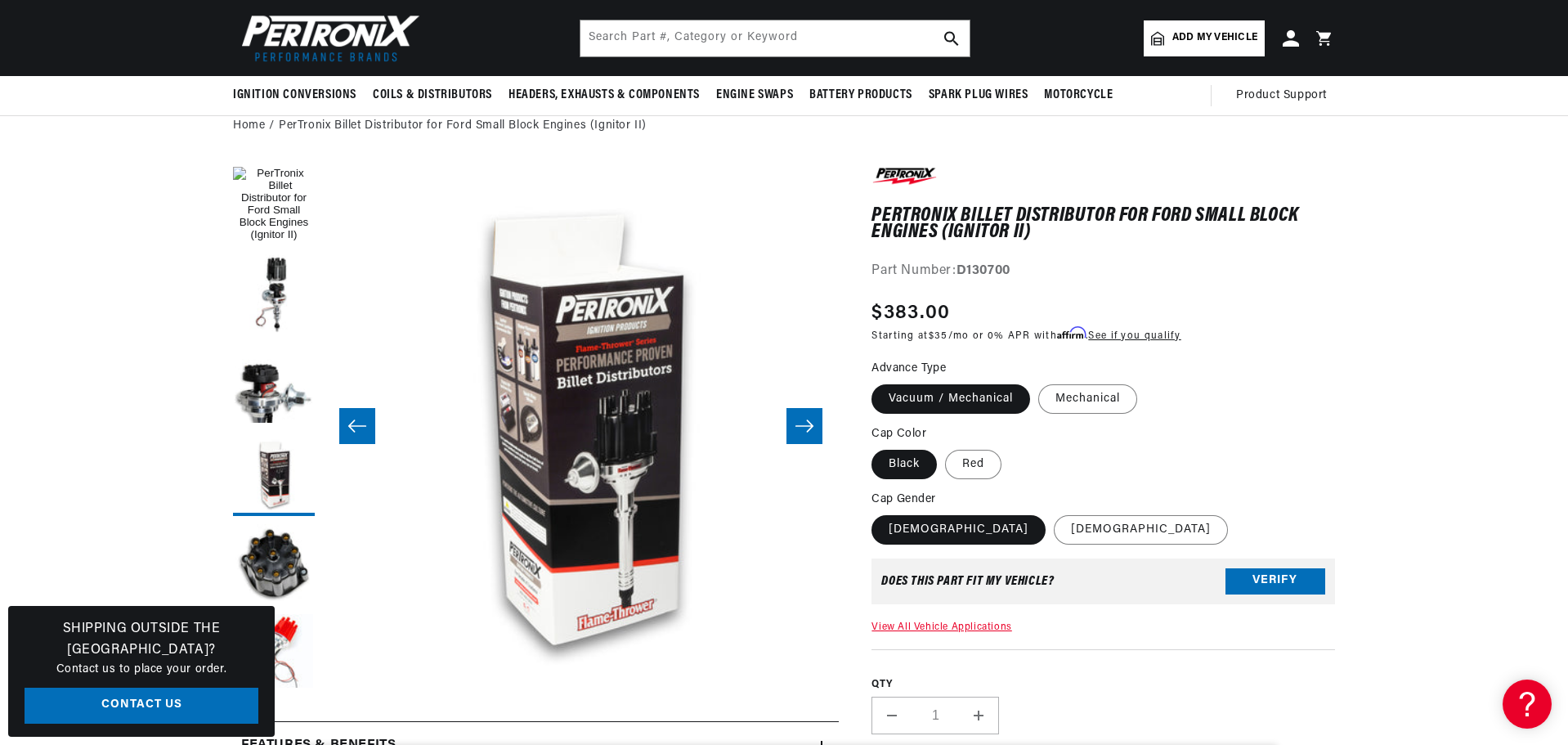
scroll to position [0, 0]
click at [811, 424] on icon "Slide right" at bounding box center [804, 426] width 18 height 12
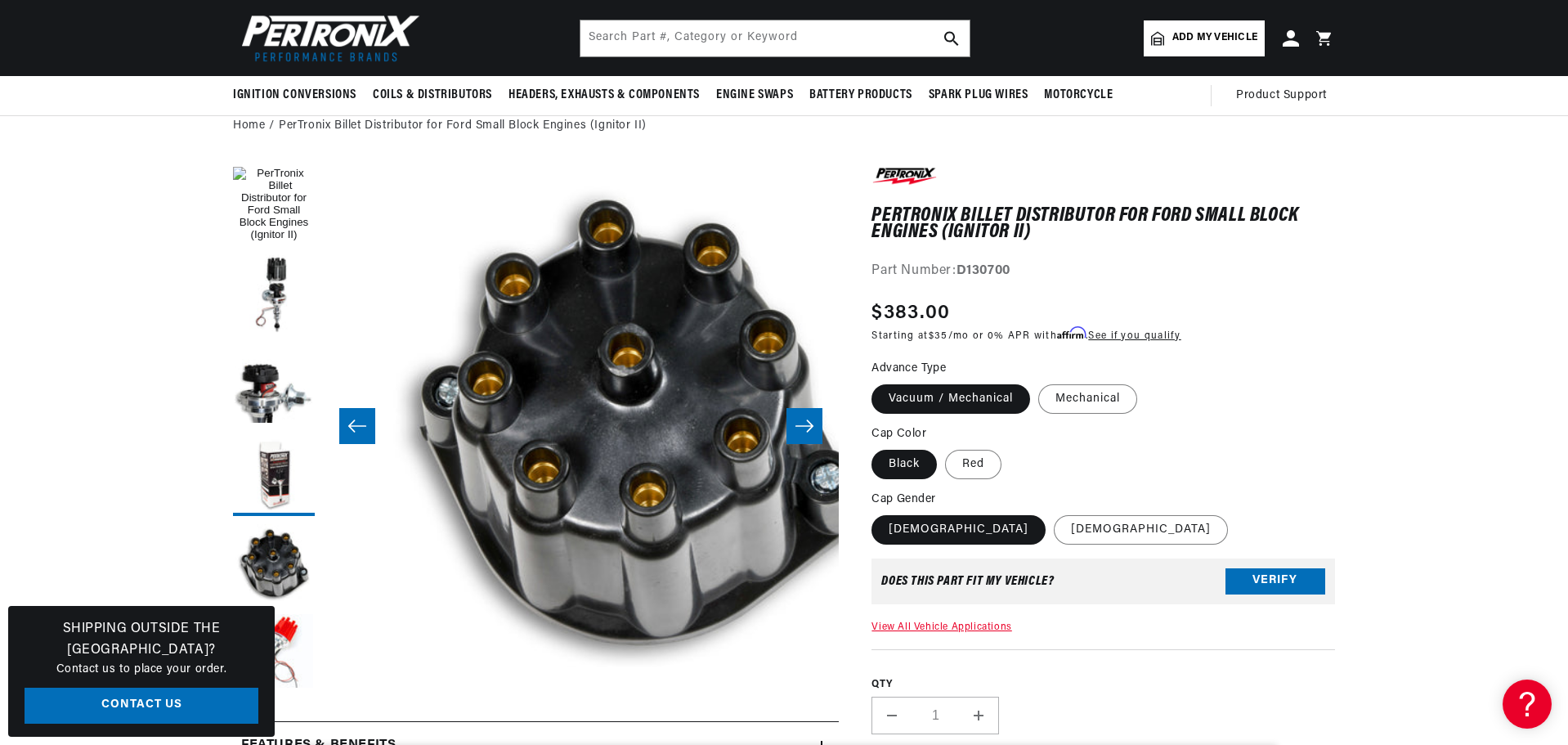
scroll to position [0, 2065]
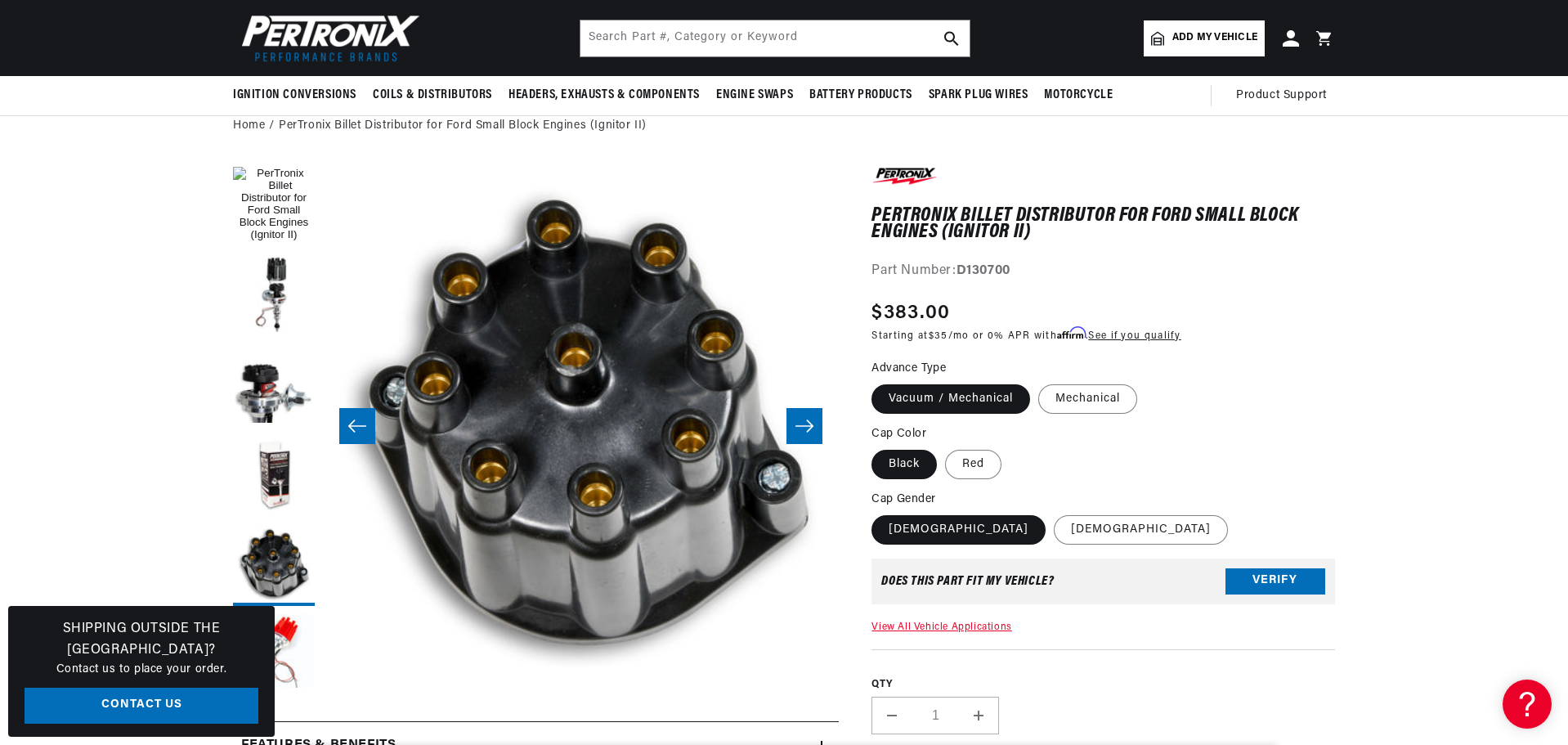
click at [811, 424] on icon "Slide right" at bounding box center [804, 426] width 18 height 12
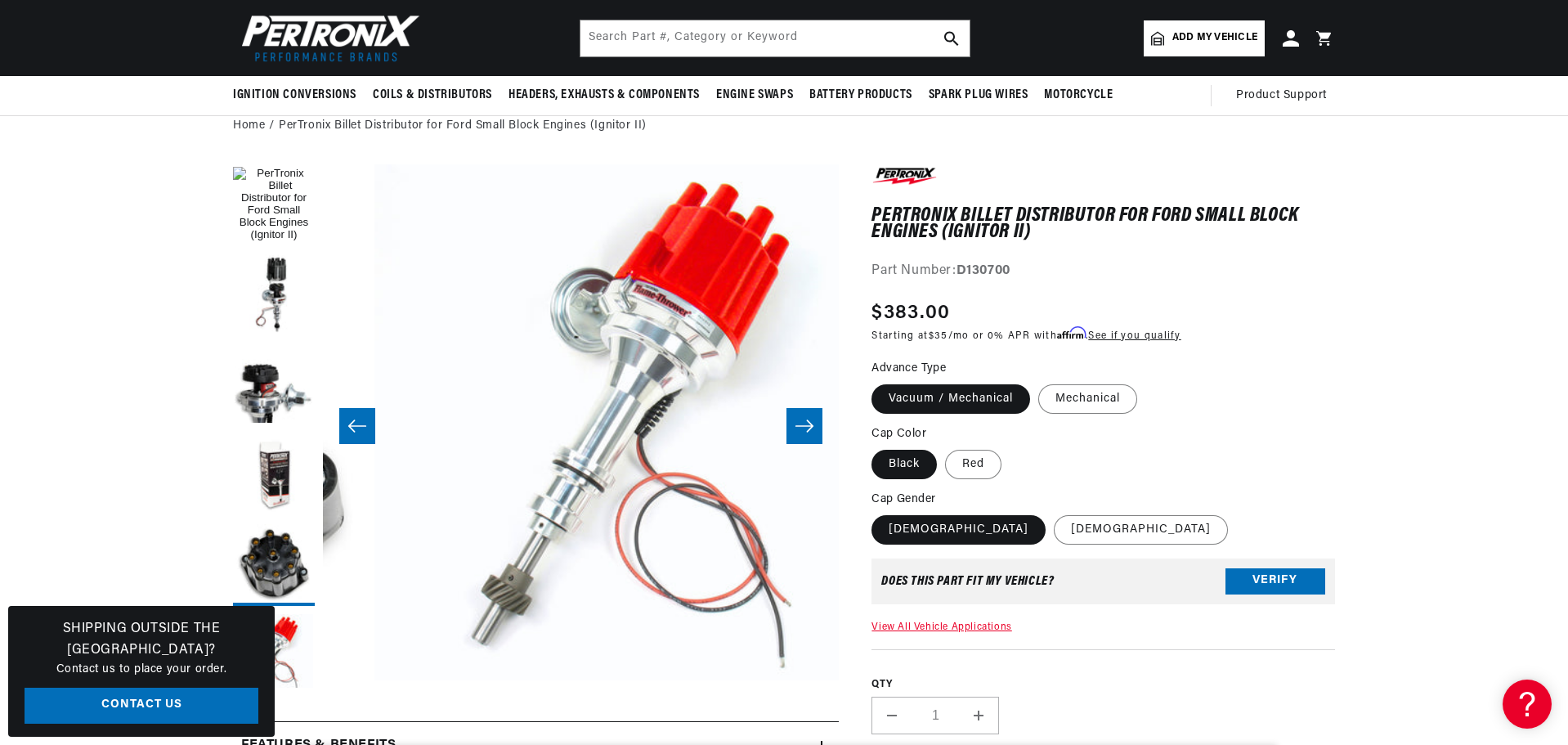
scroll to position [0, 2580]
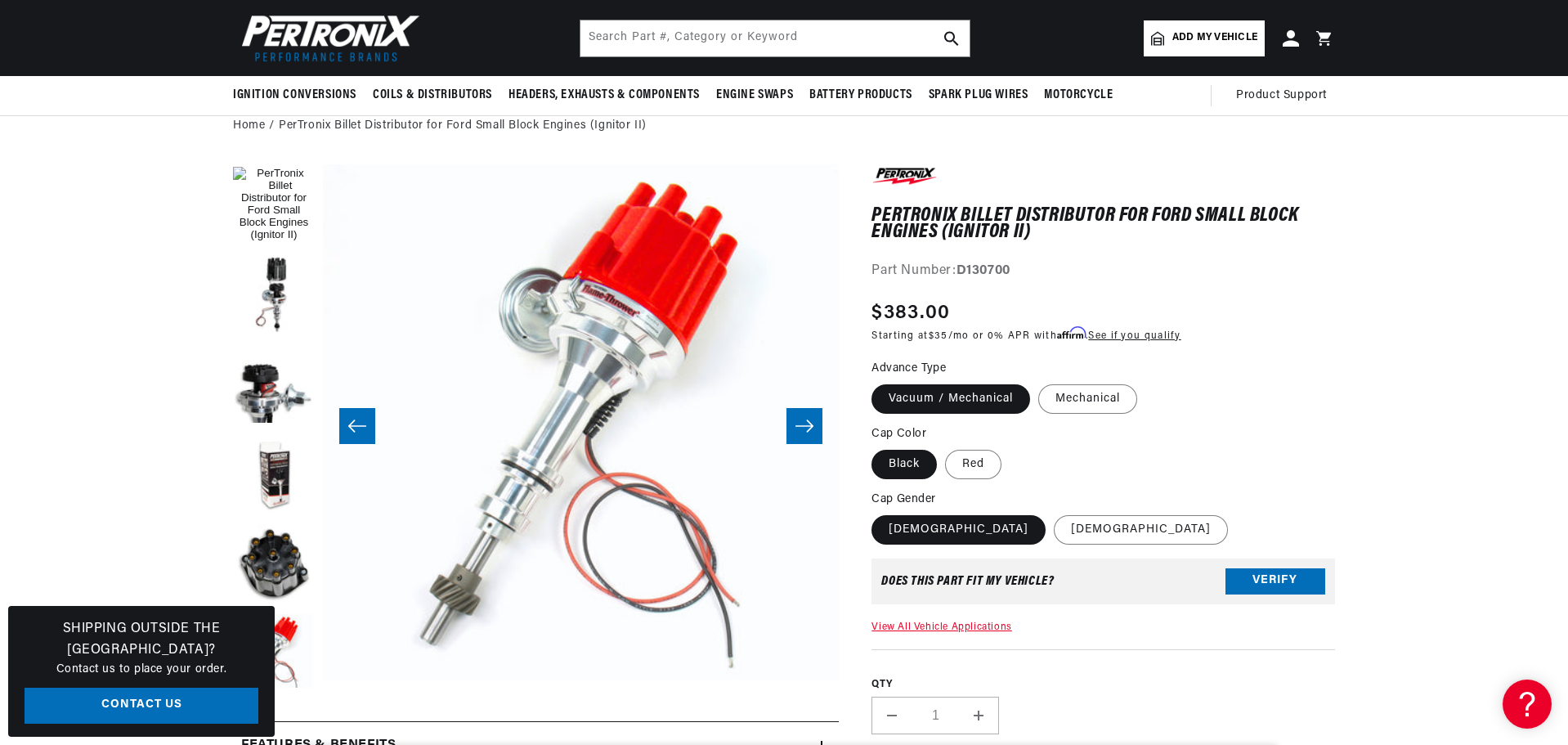
click at [811, 424] on icon "Slide right" at bounding box center [804, 426] width 18 height 12
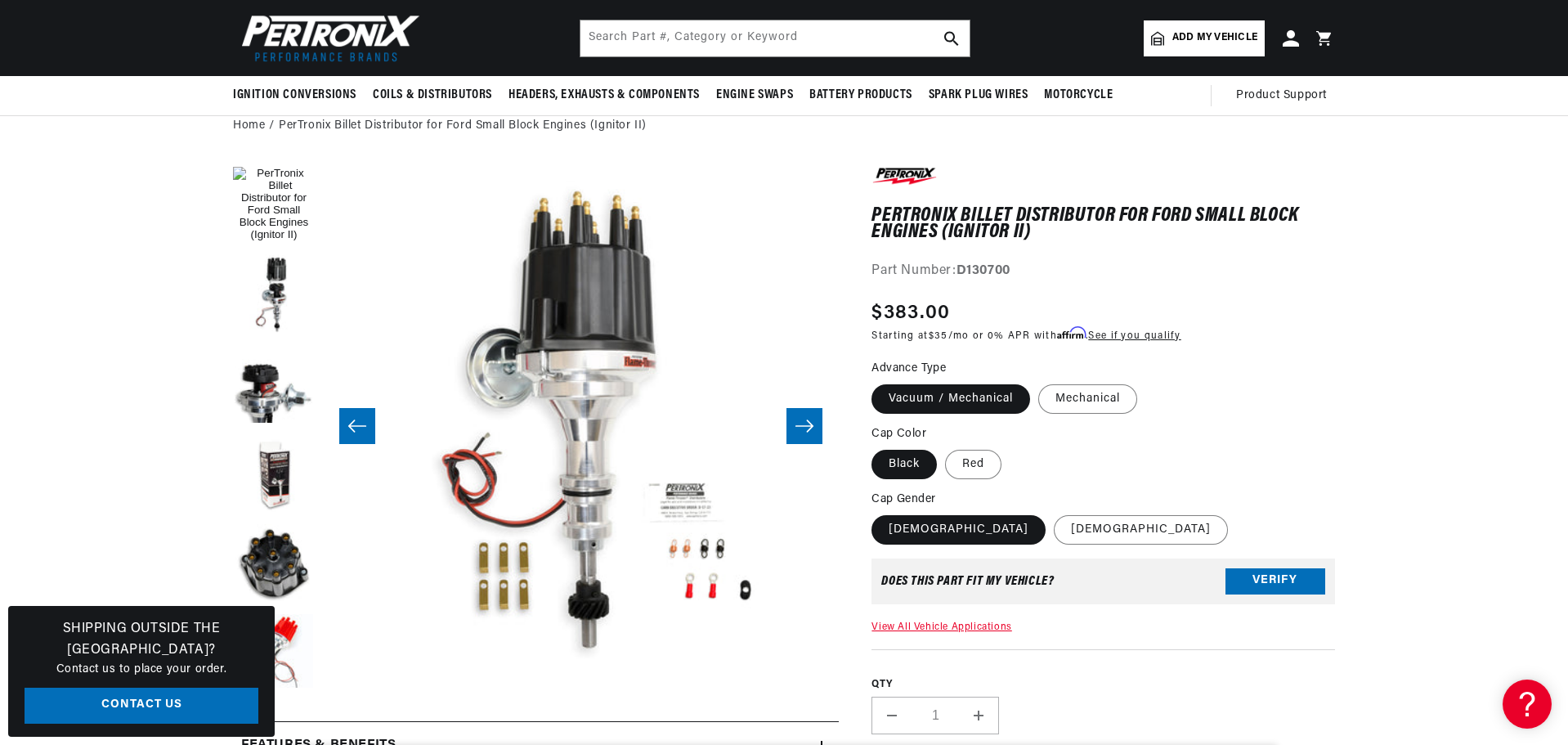
scroll to position [0, 495]
click at [811, 424] on icon "Slide right" at bounding box center [804, 426] width 18 height 12
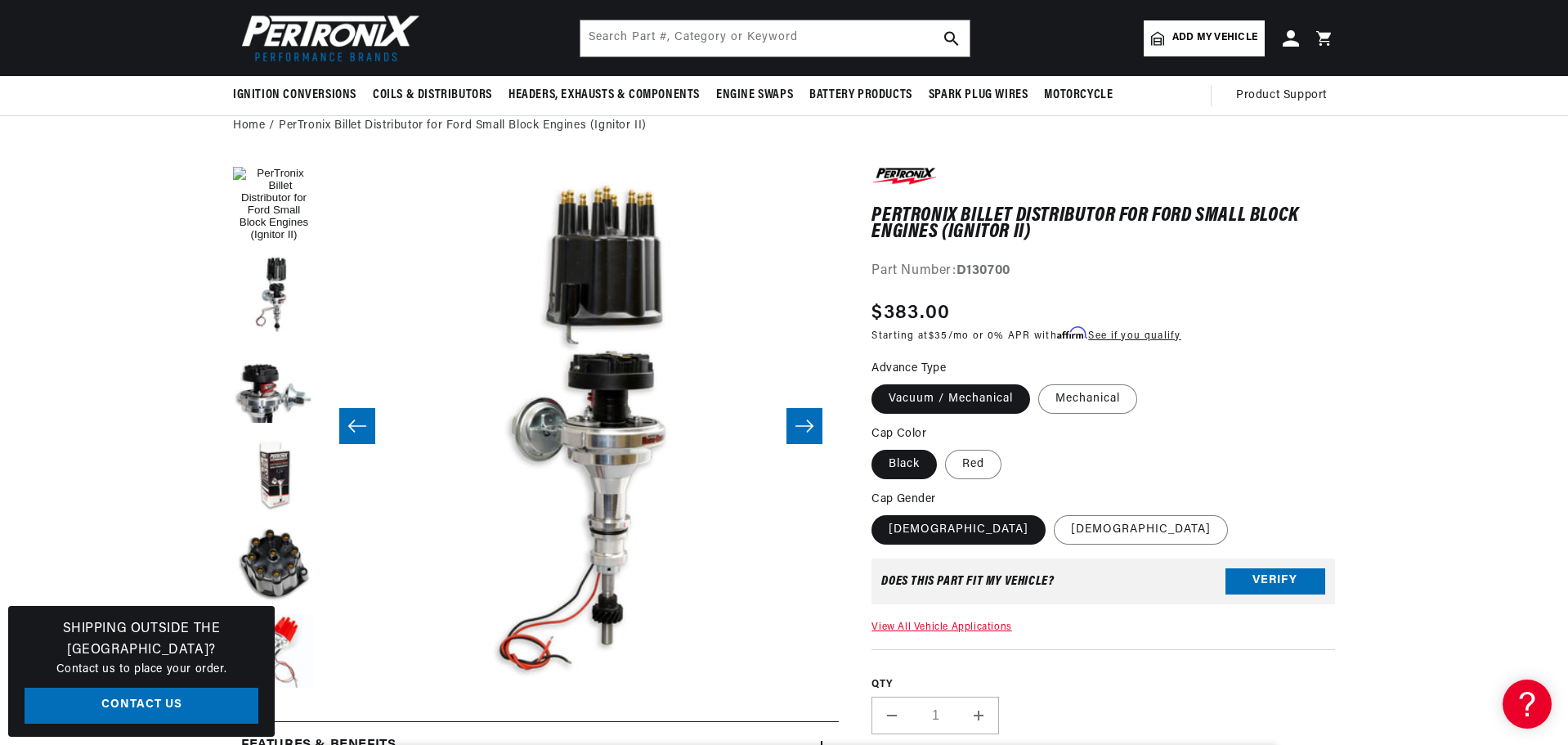
scroll to position [0, 3613]
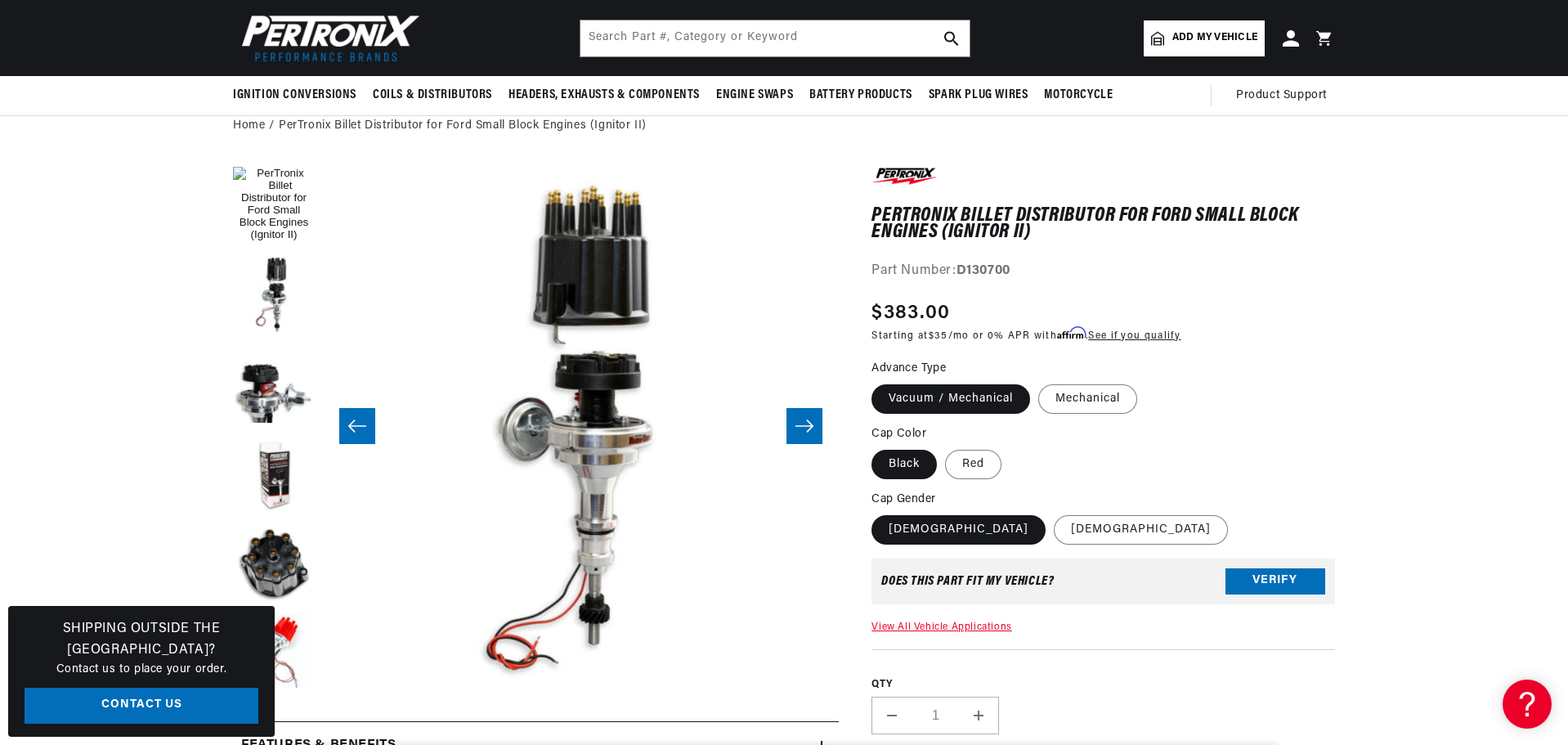
click at [811, 424] on icon "Slide right" at bounding box center [804, 426] width 18 height 12
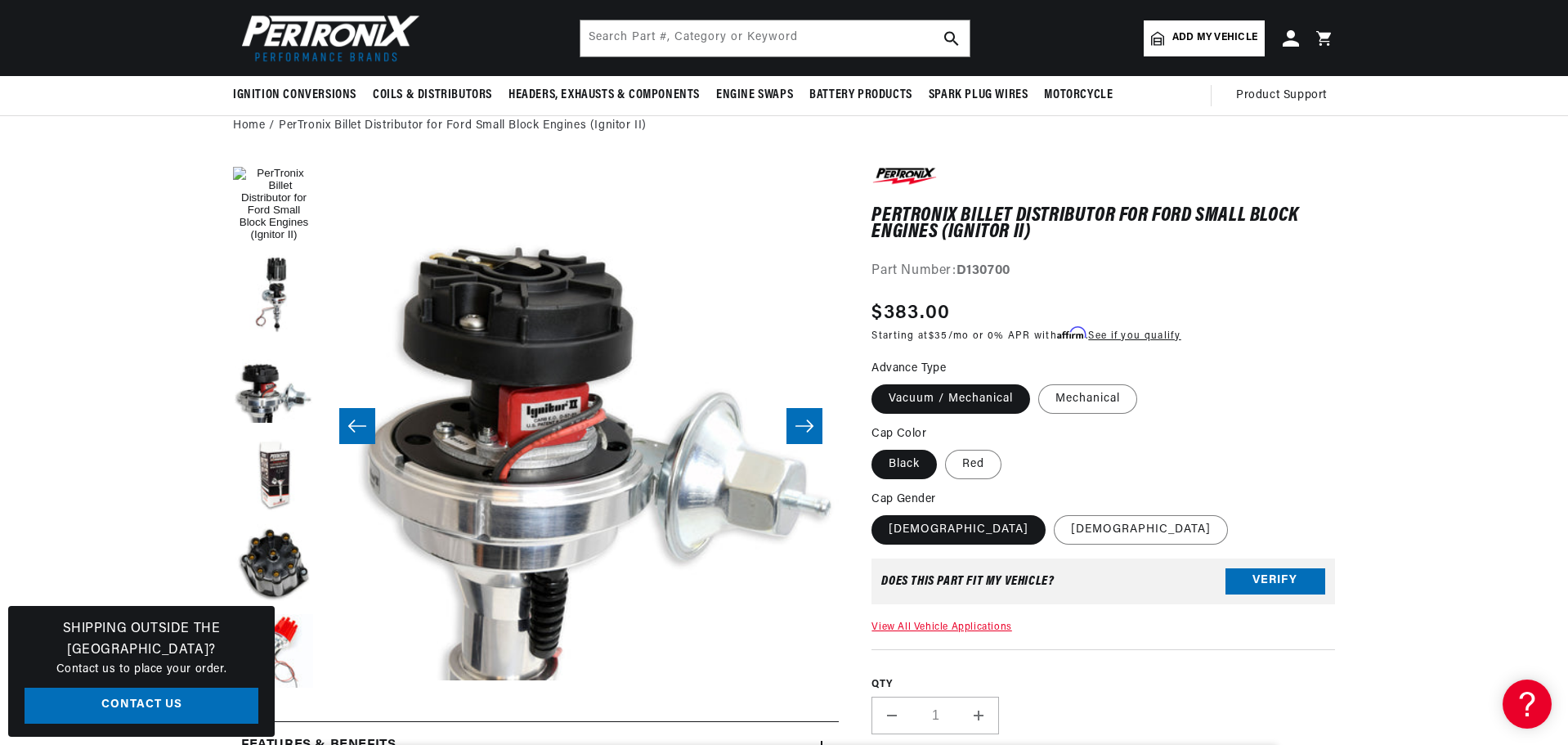
scroll to position [0, 4129]
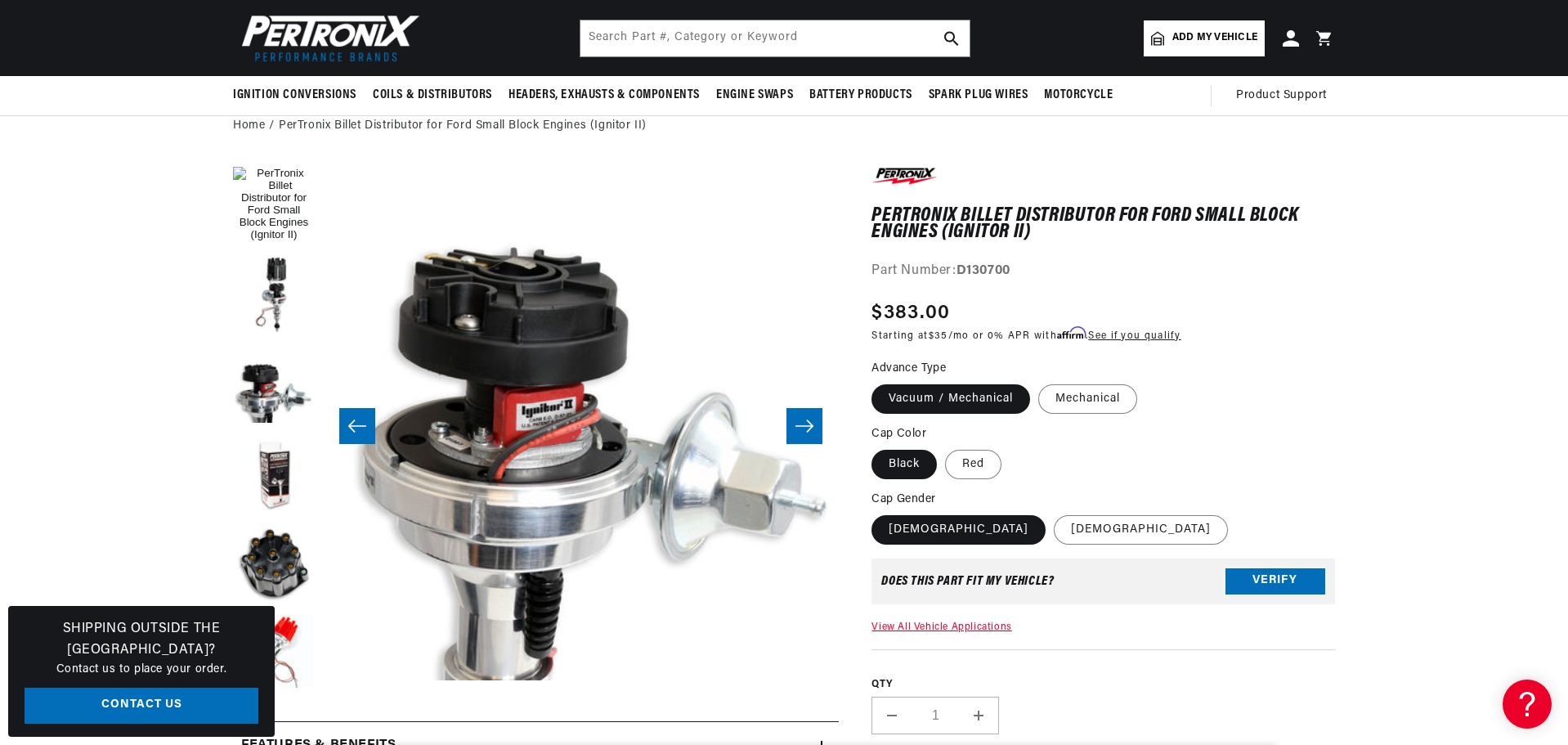
click at [811, 424] on icon "Slide right" at bounding box center [804, 426] width 18 height 12
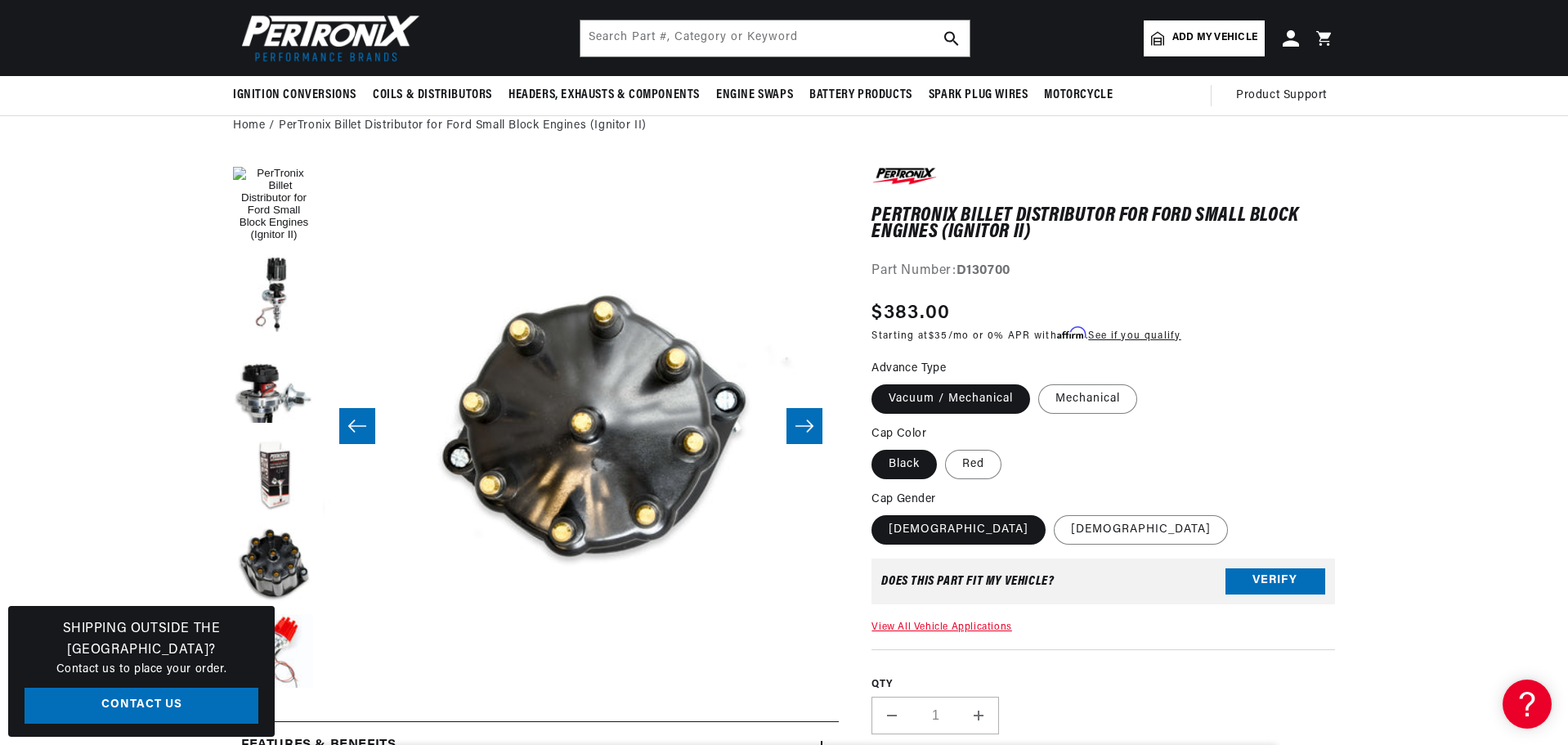
scroll to position [0, 4645]
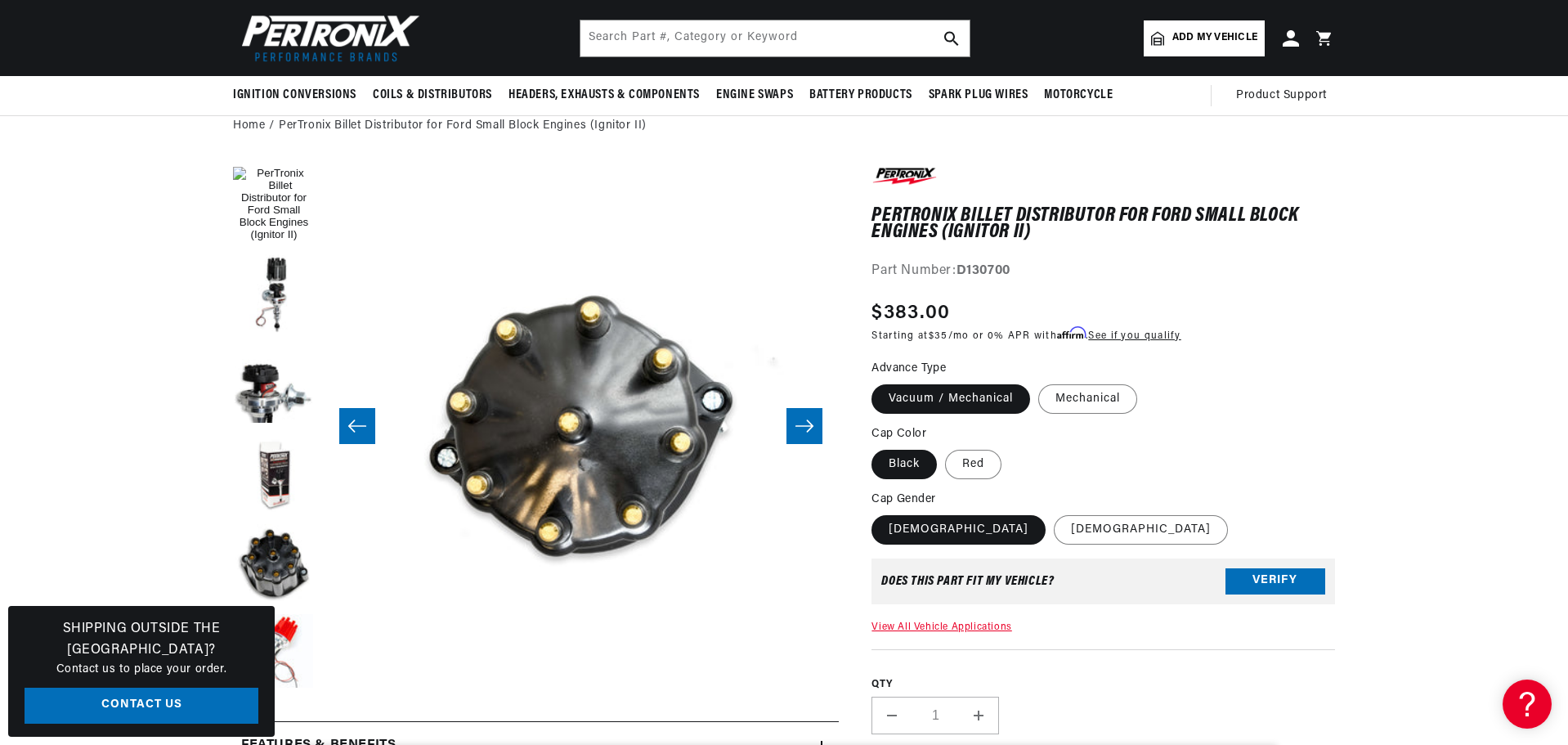
click at [811, 424] on icon "Slide right" at bounding box center [804, 426] width 18 height 12
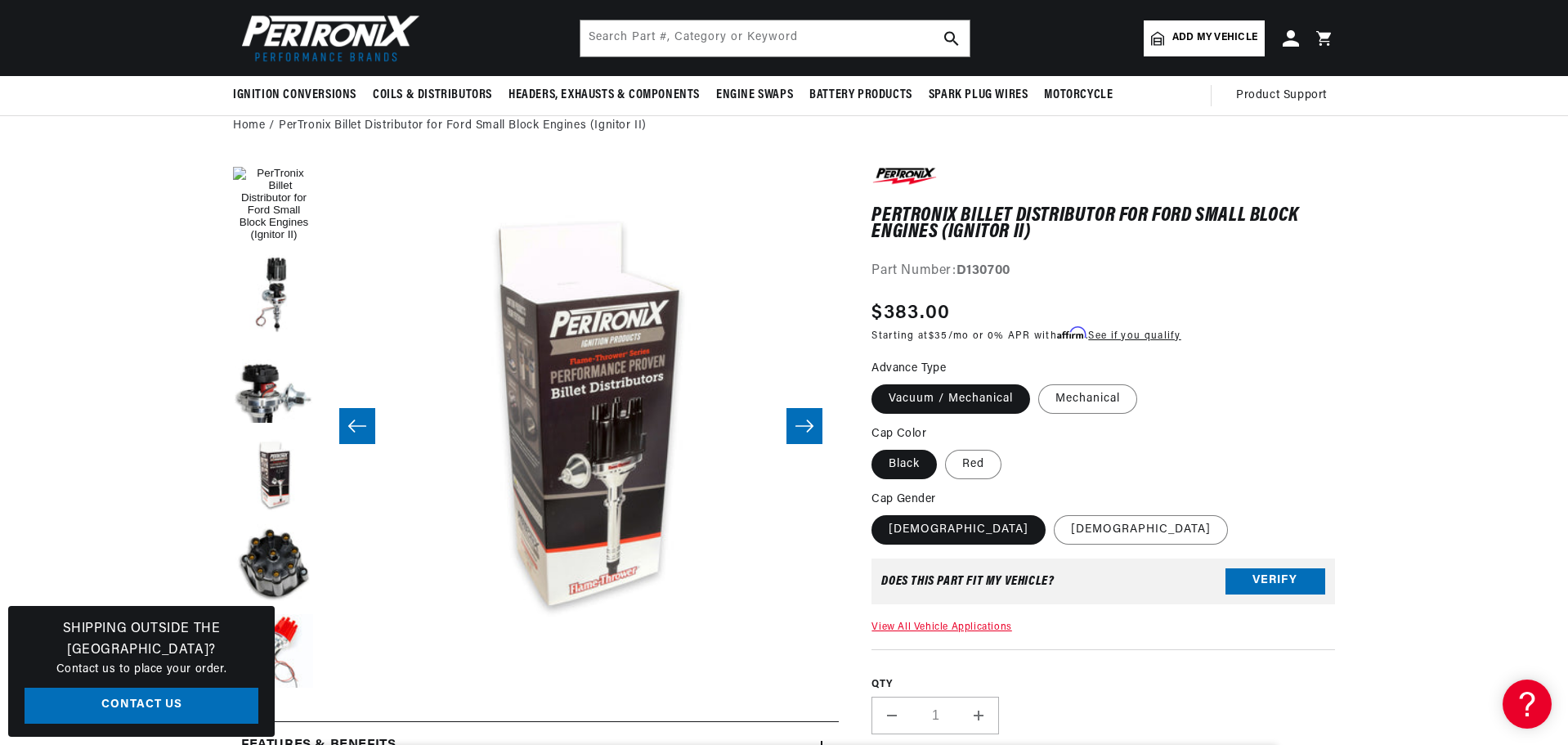
scroll to position [0, 0]
click at [811, 424] on icon "Slide right" at bounding box center [804, 426] width 18 height 12
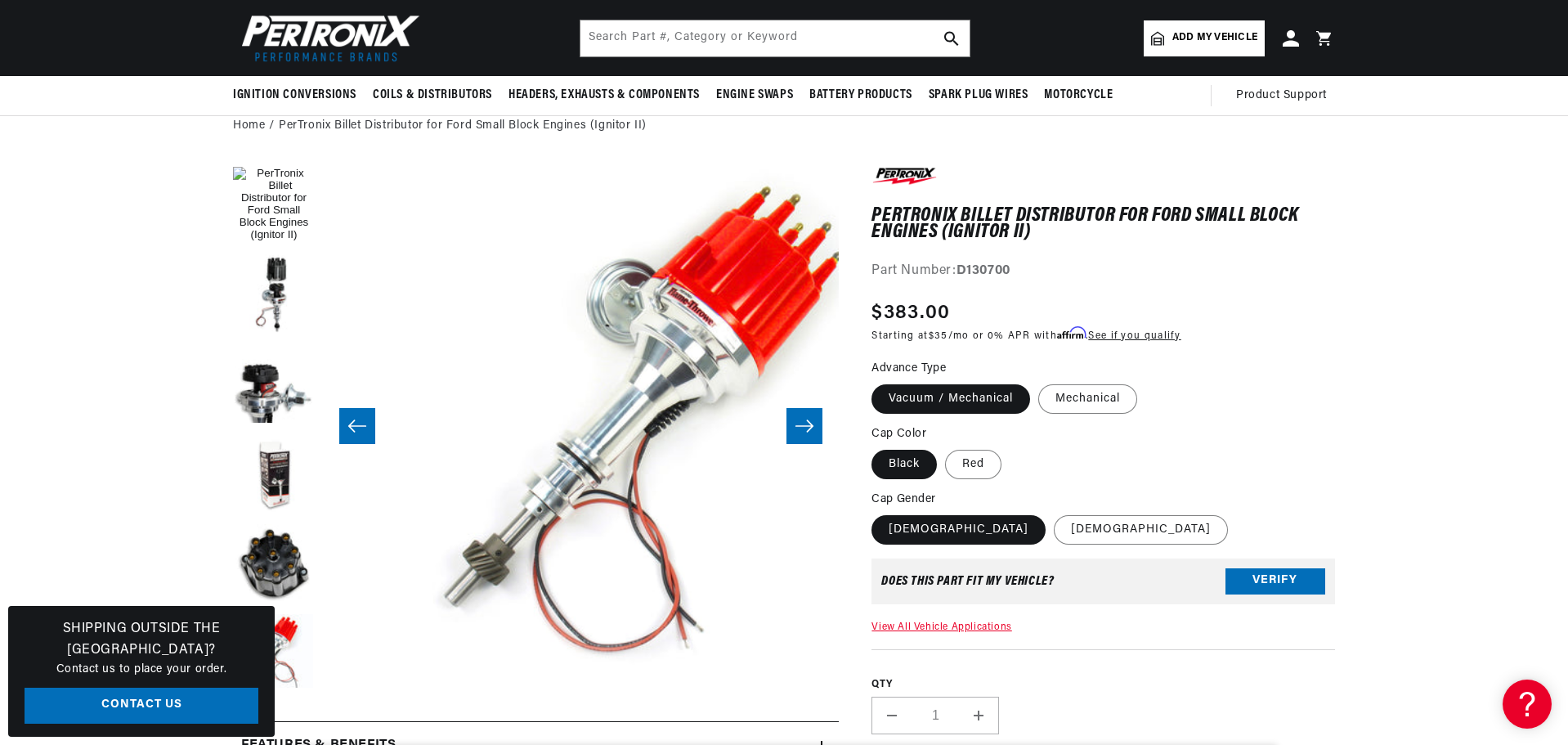
scroll to position [0, 5677]
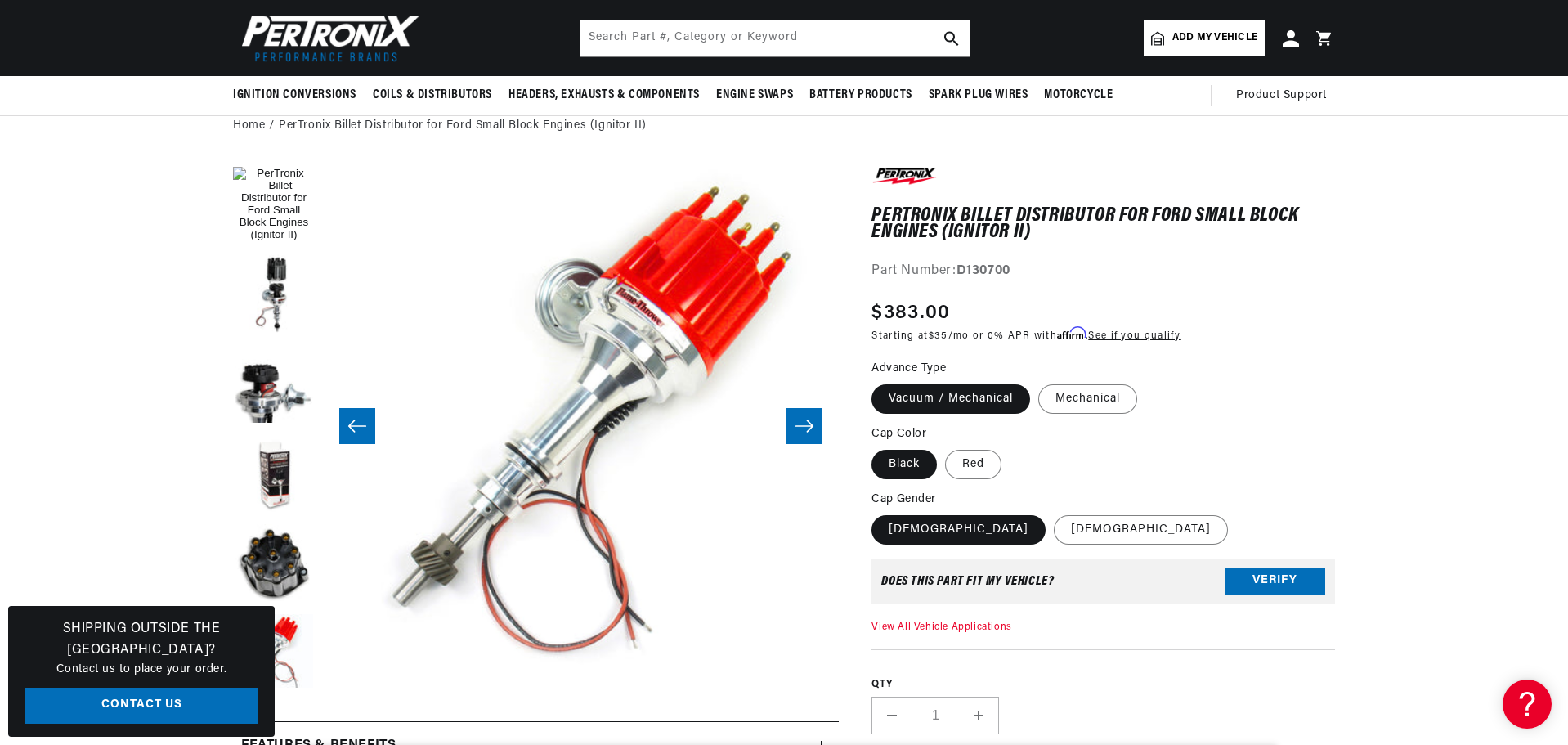
click at [811, 424] on icon "Slide right" at bounding box center [804, 426] width 18 height 12
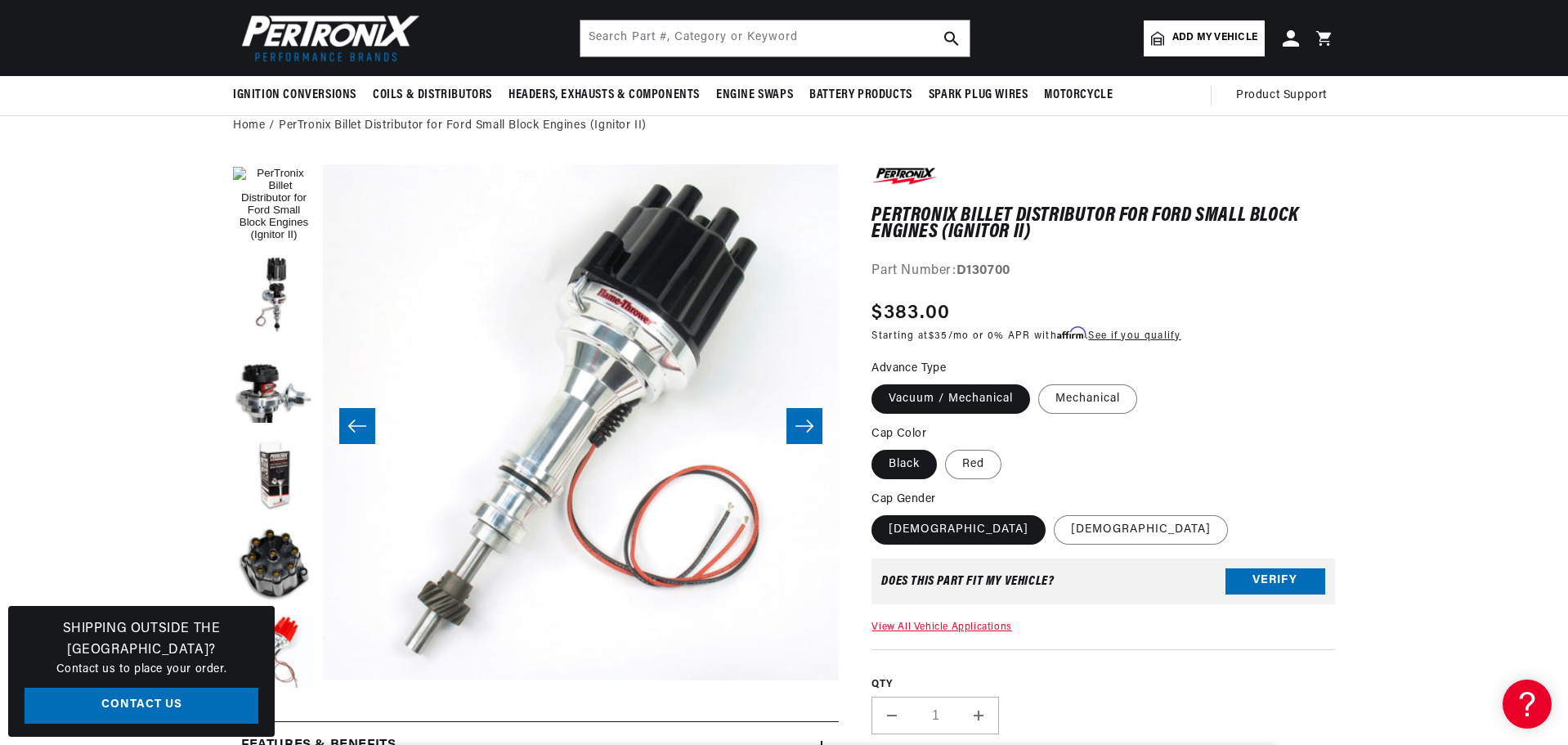
click at [811, 424] on icon "Slide right" at bounding box center [804, 426] width 18 height 12
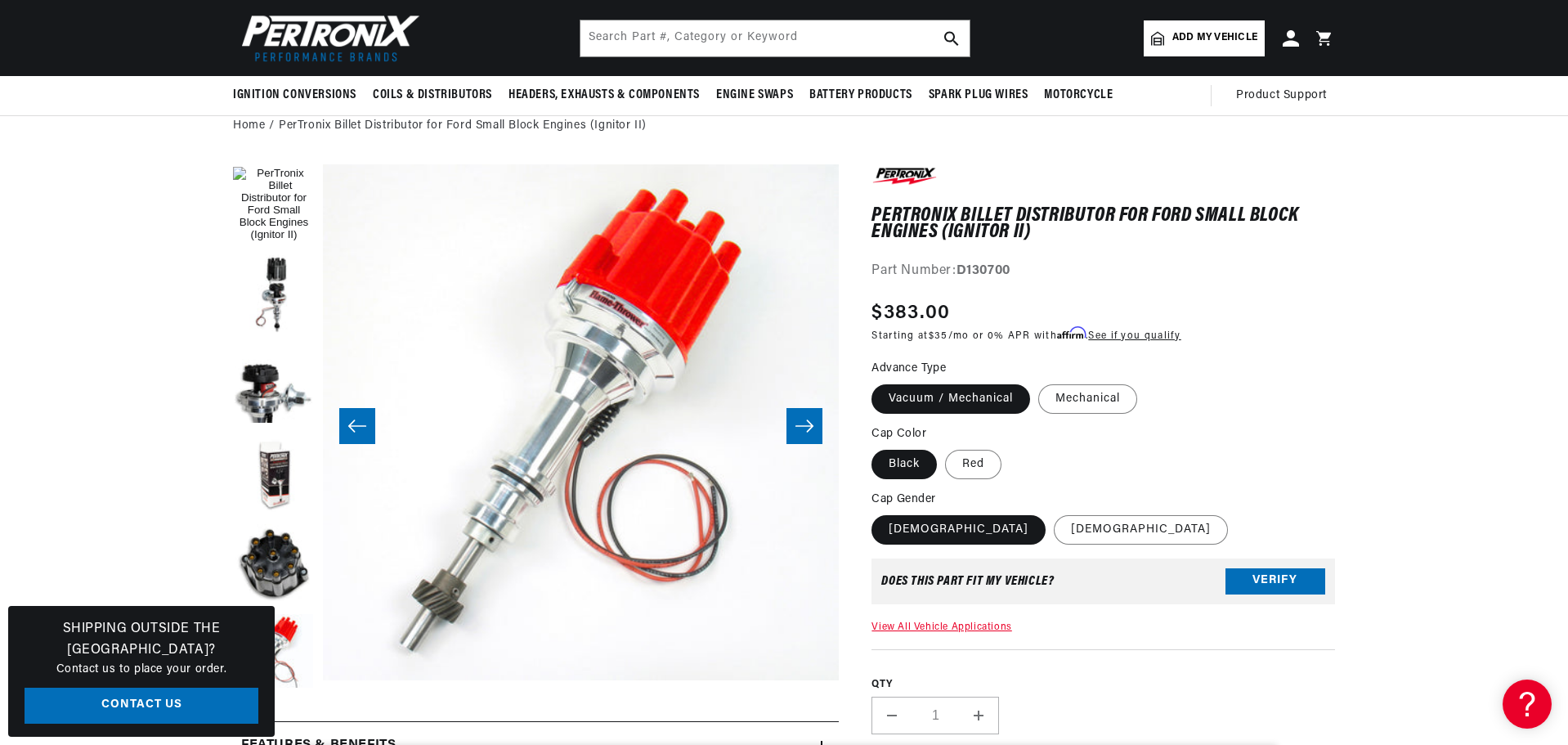
click at [811, 424] on icon "Slide right" at bounding box center [804, 426] width 18 height 12
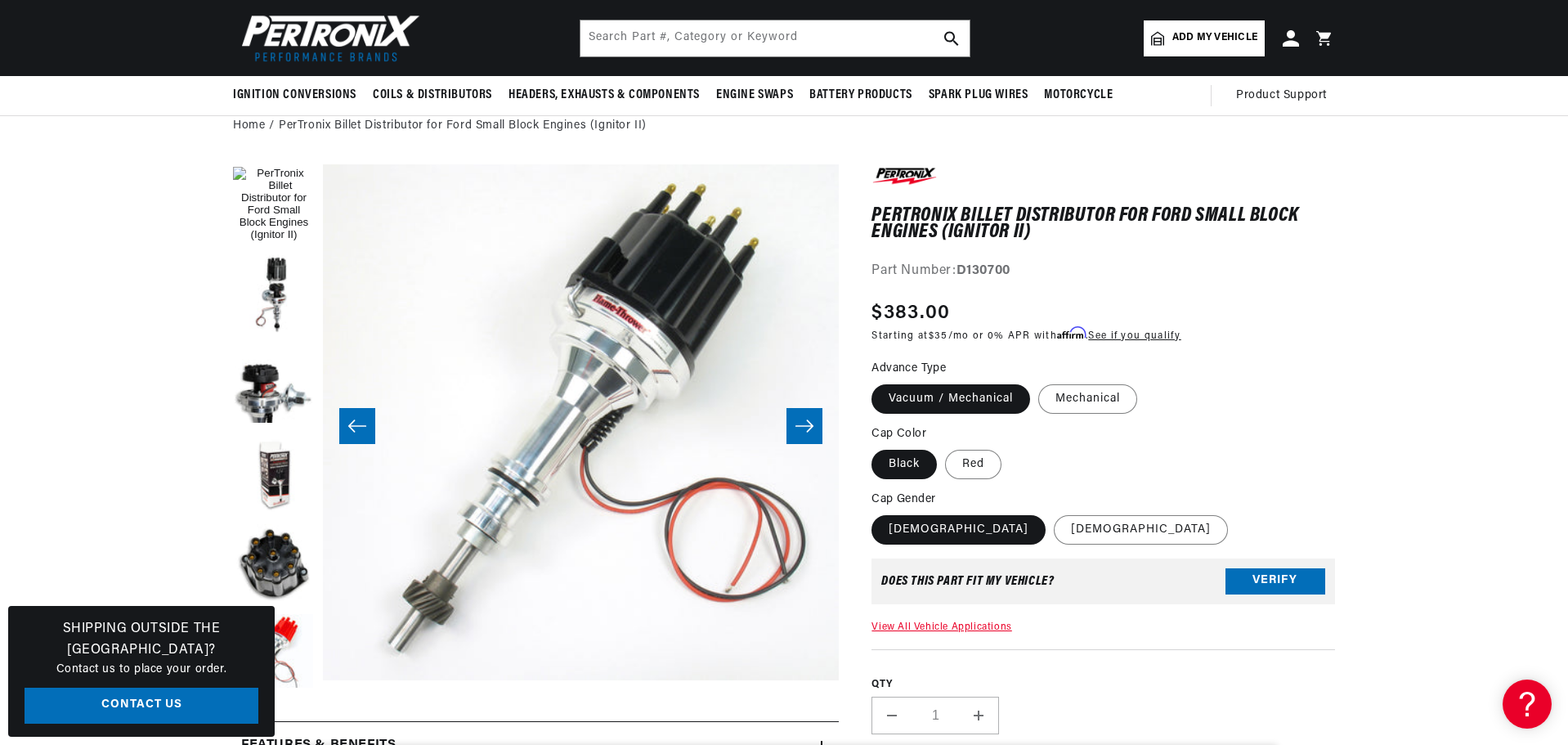
click at [811, 424] on icon "Slide right" at bounding box center [804, 426] width 18 height 12
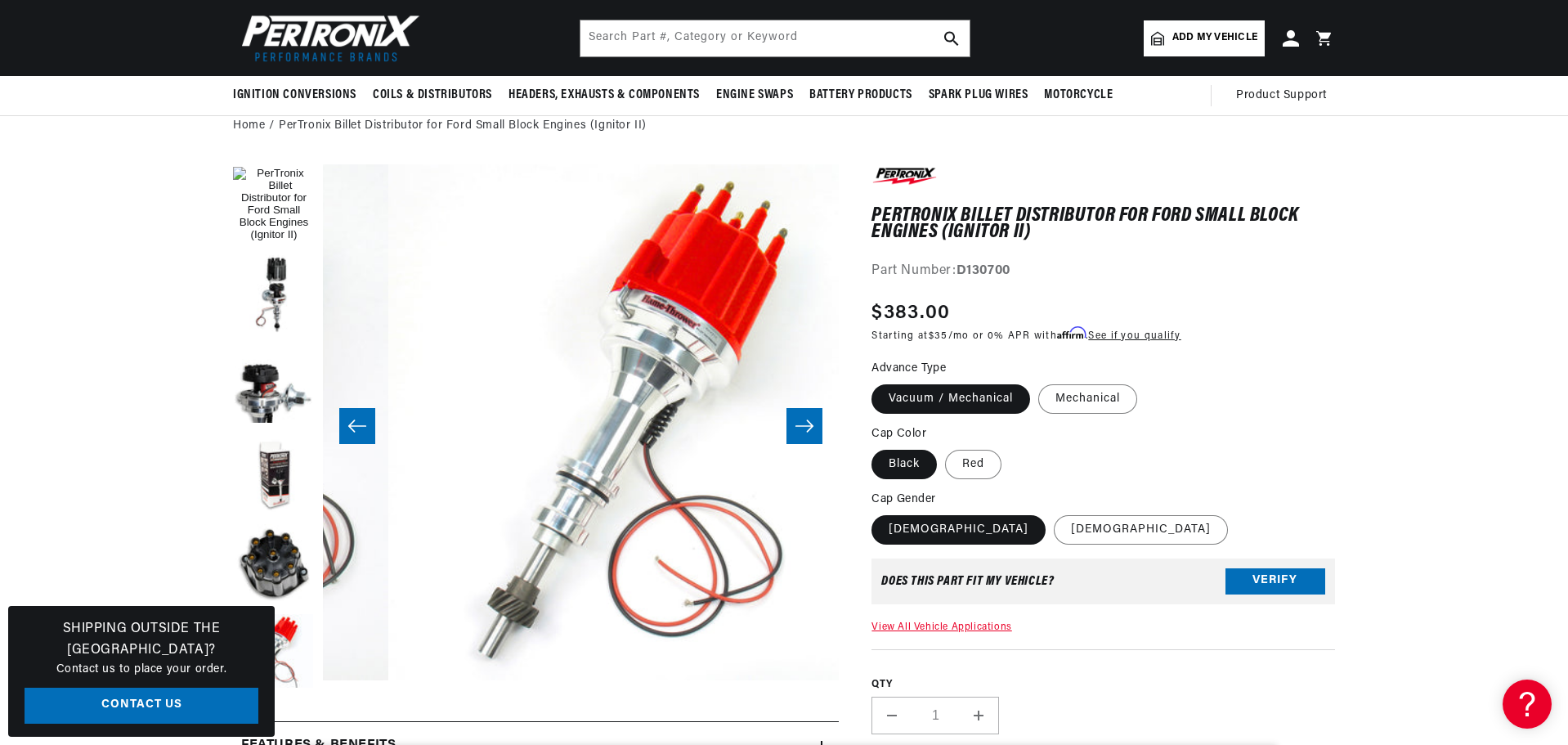
scroll to position [0, 7741]
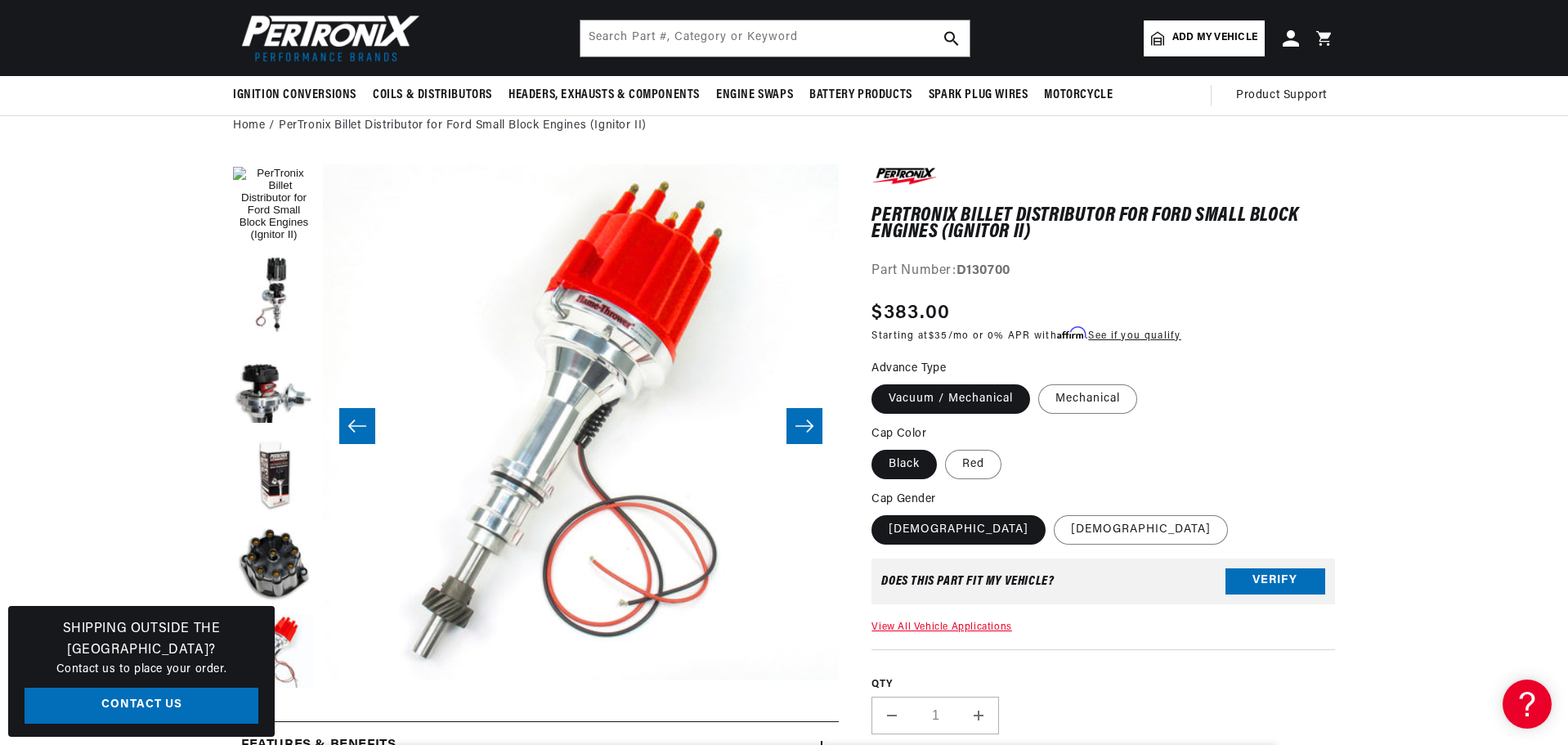
click at [811, 424] on icon "Slide right" at bounding box center [804, 426] width 18 height 12
click at [271, 279] on button "Load image 2 in gallery view" at bounding box center [274, 295] width 82 height 82
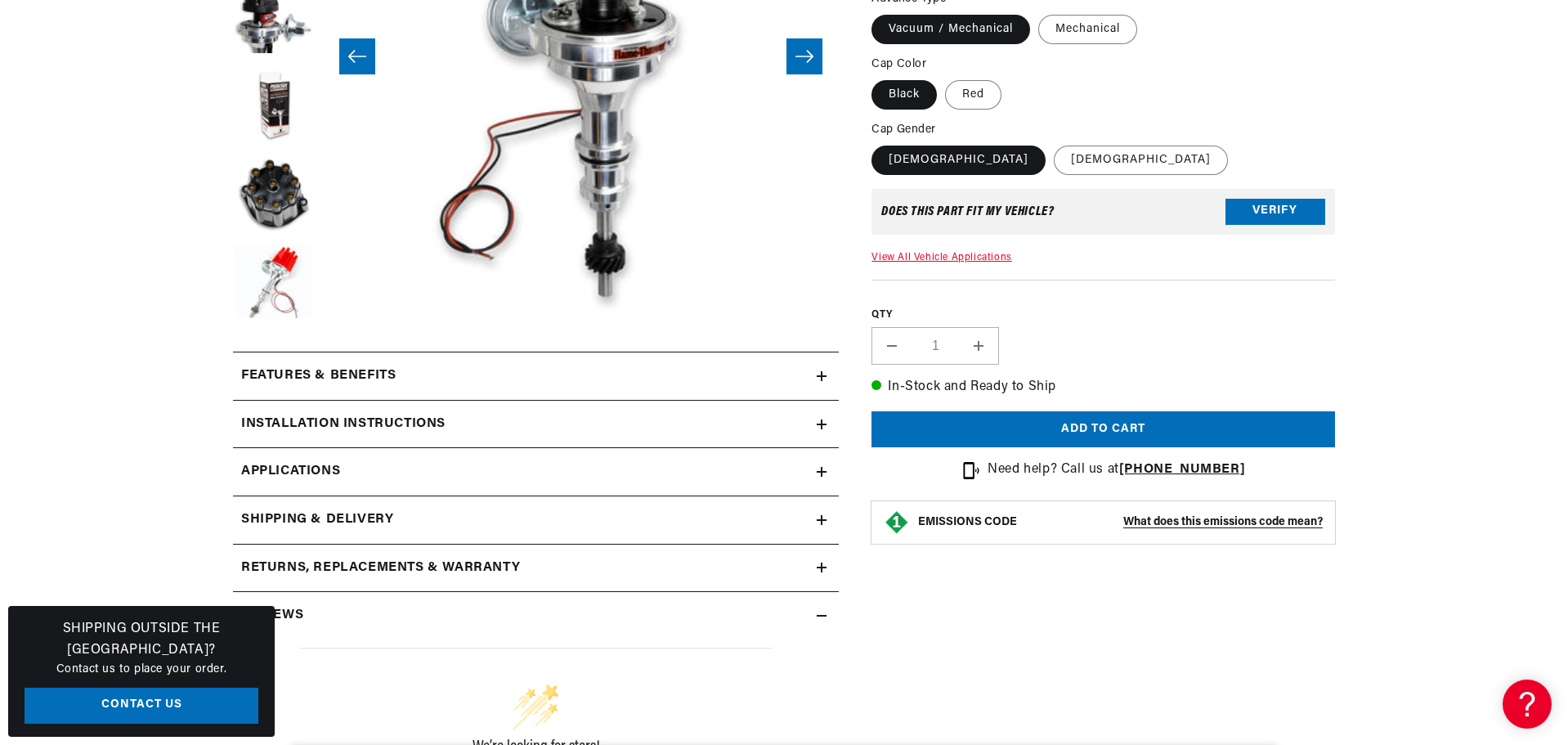
scroll to position [490, 0]
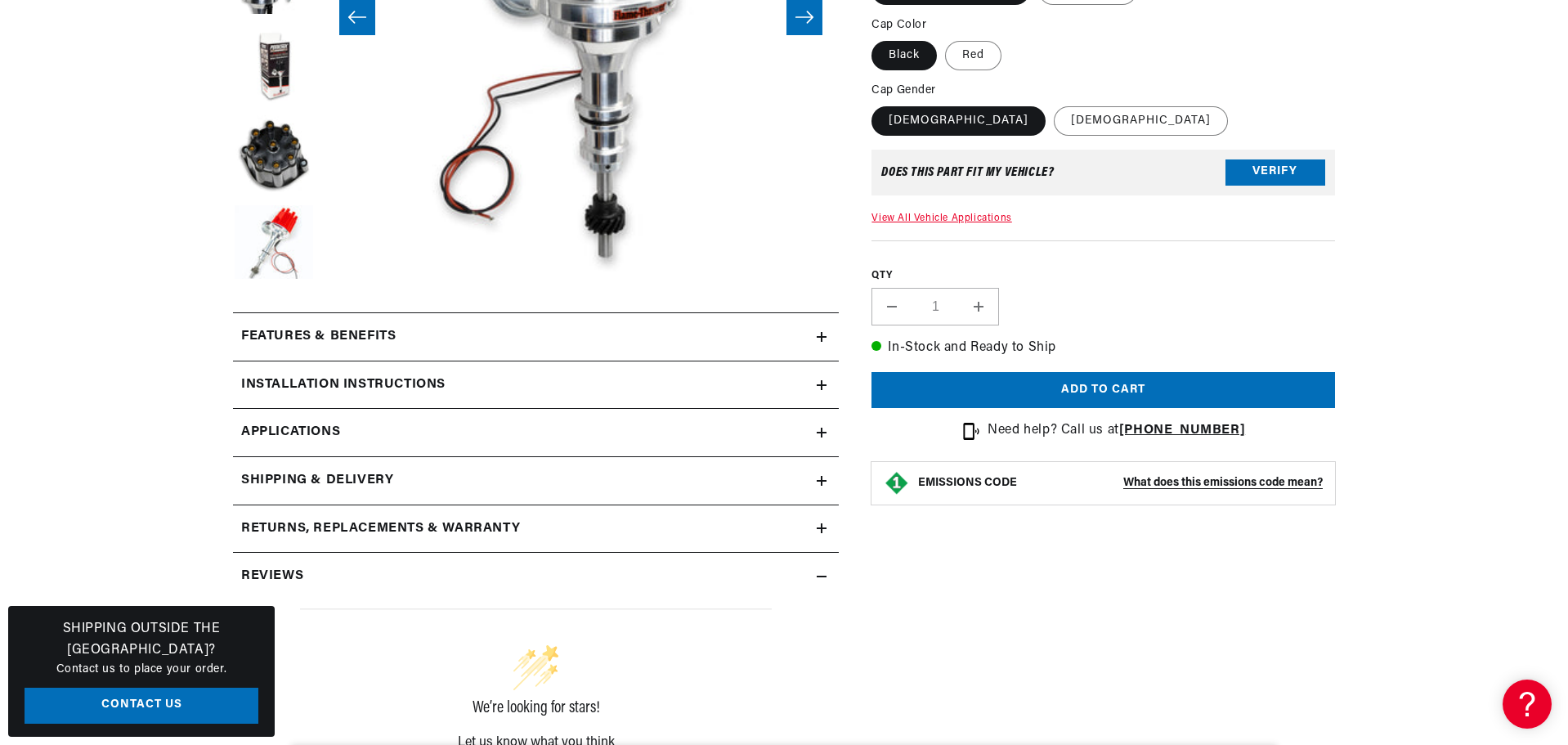
click at [822, 380] on icon at bounding box center [822, 385] width 0 height 10
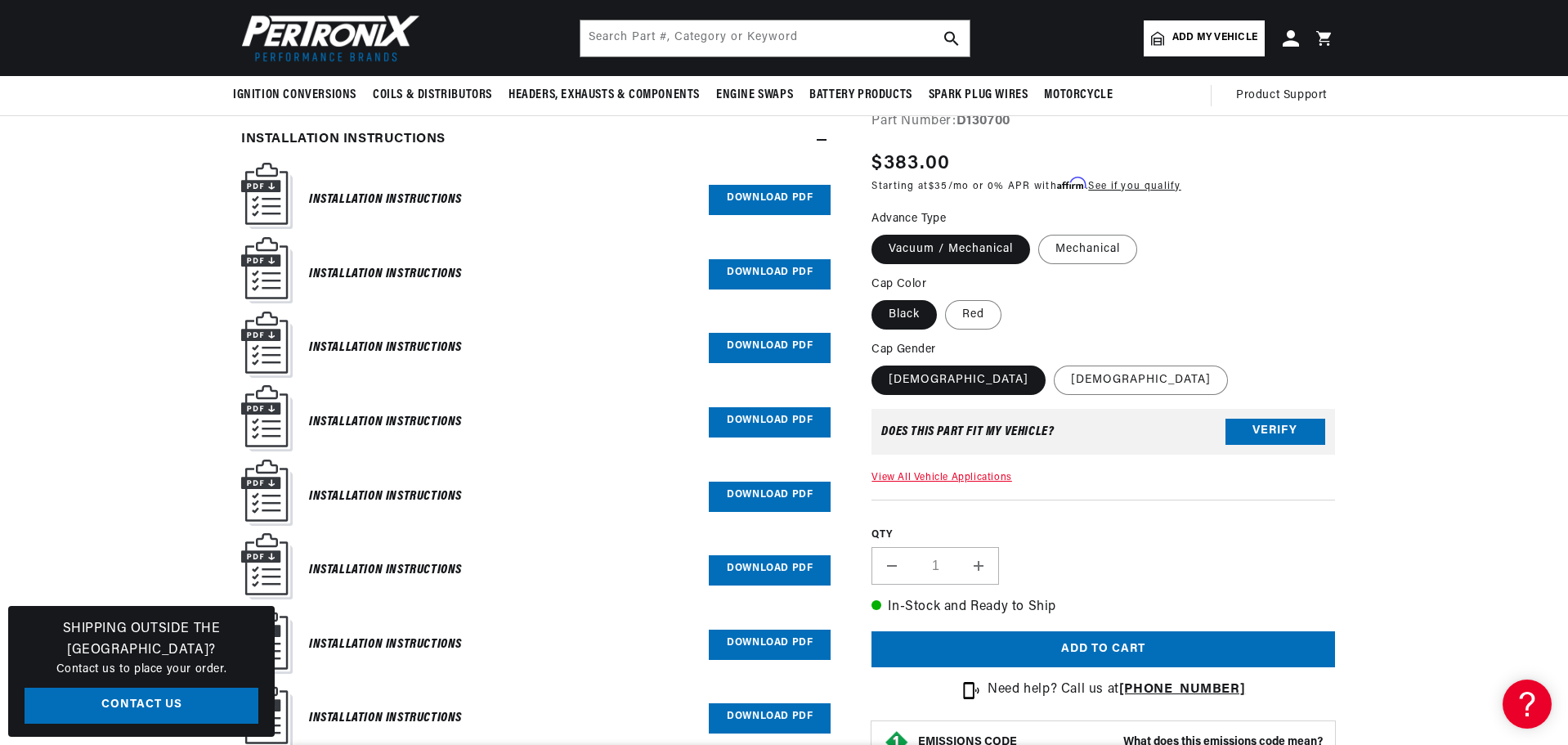
scroll to position [0, 495]
click at [774, 203] on link "Download PDF" at bounding box center [769, 200] width 122 height 30
click at [788, 273] on link "Download PDF" at bounding box center [769, 274] width 122 height 30
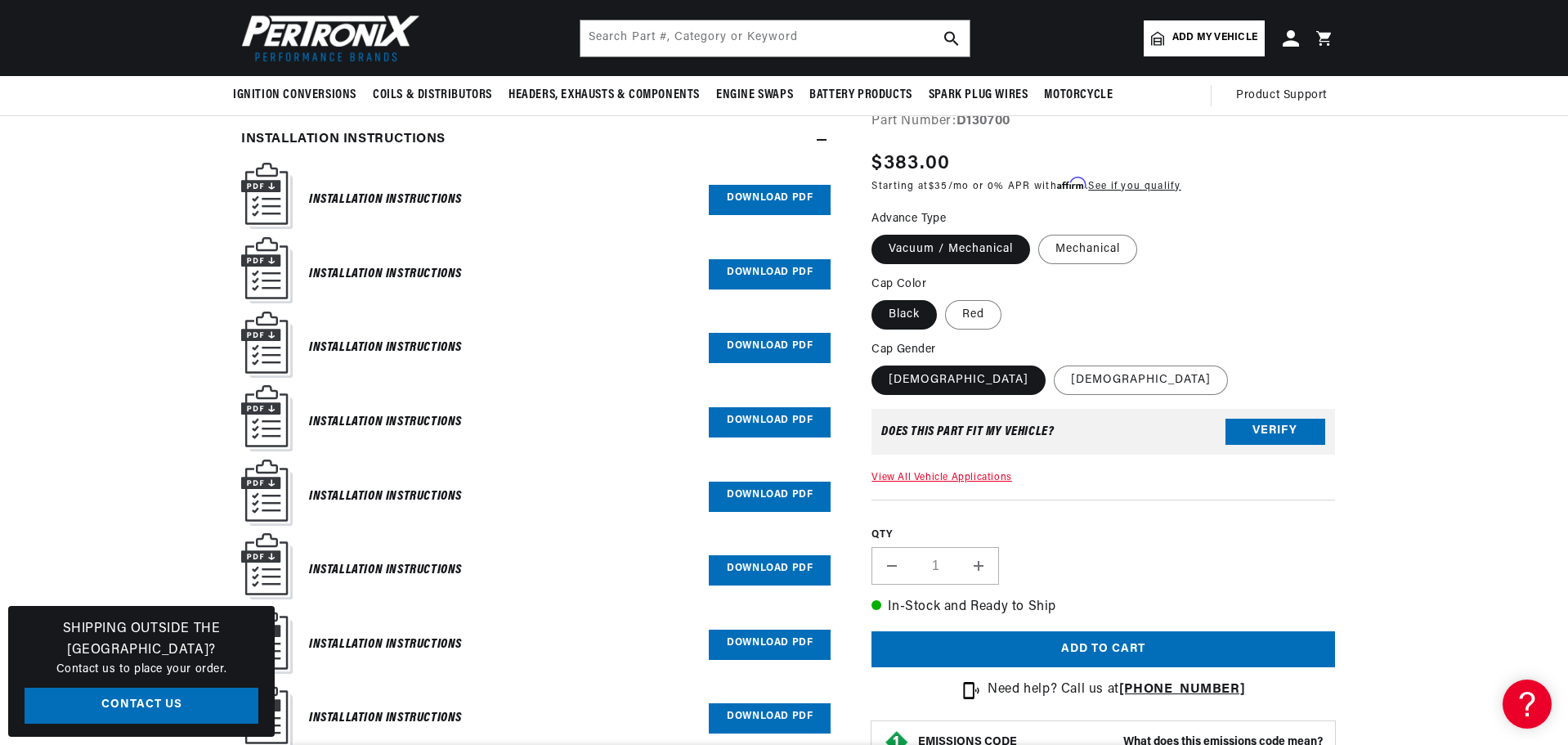
click at [752, 649] on link "Download PDF" at bounding box center [769, 645] width 122 height 30
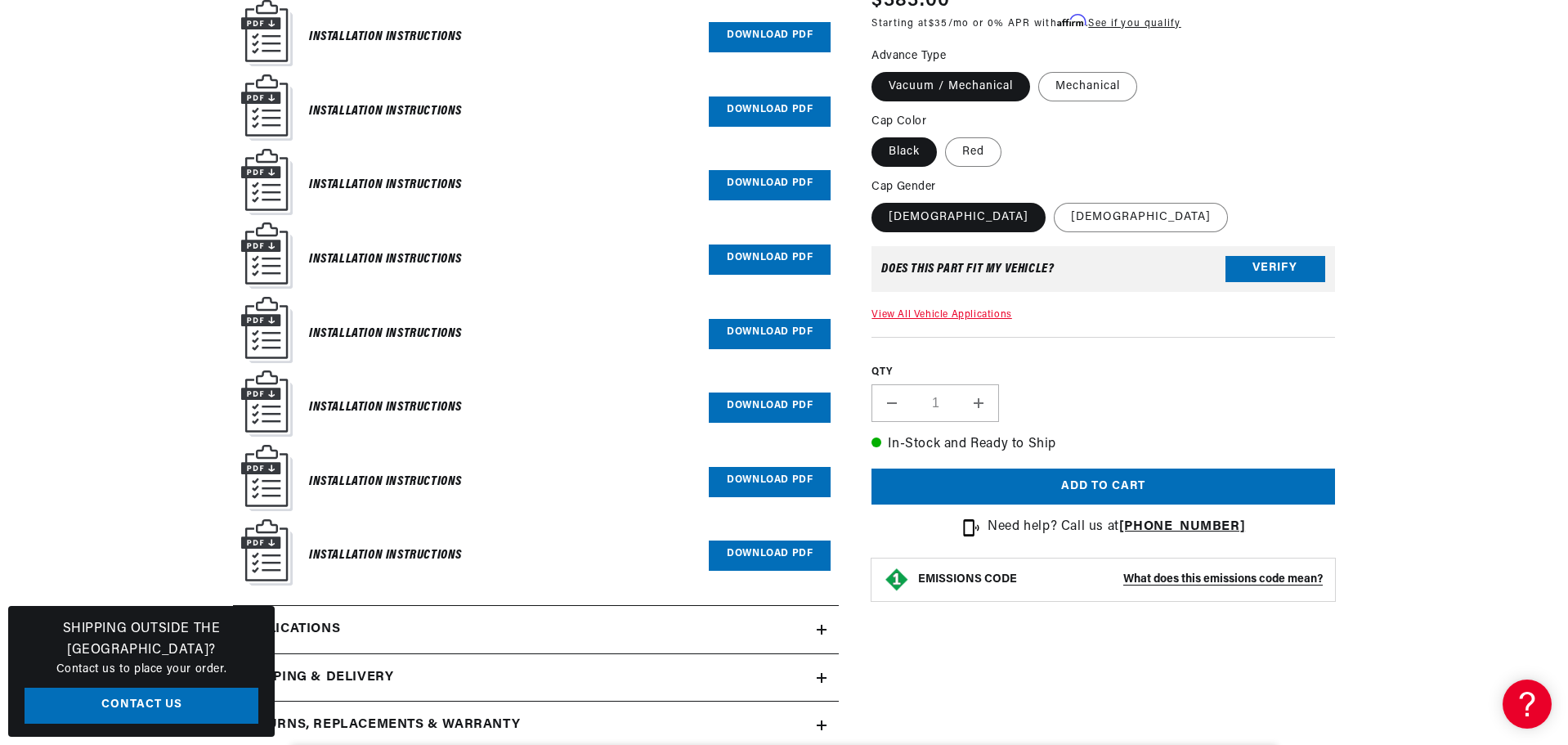
scroll to position [899, 0]
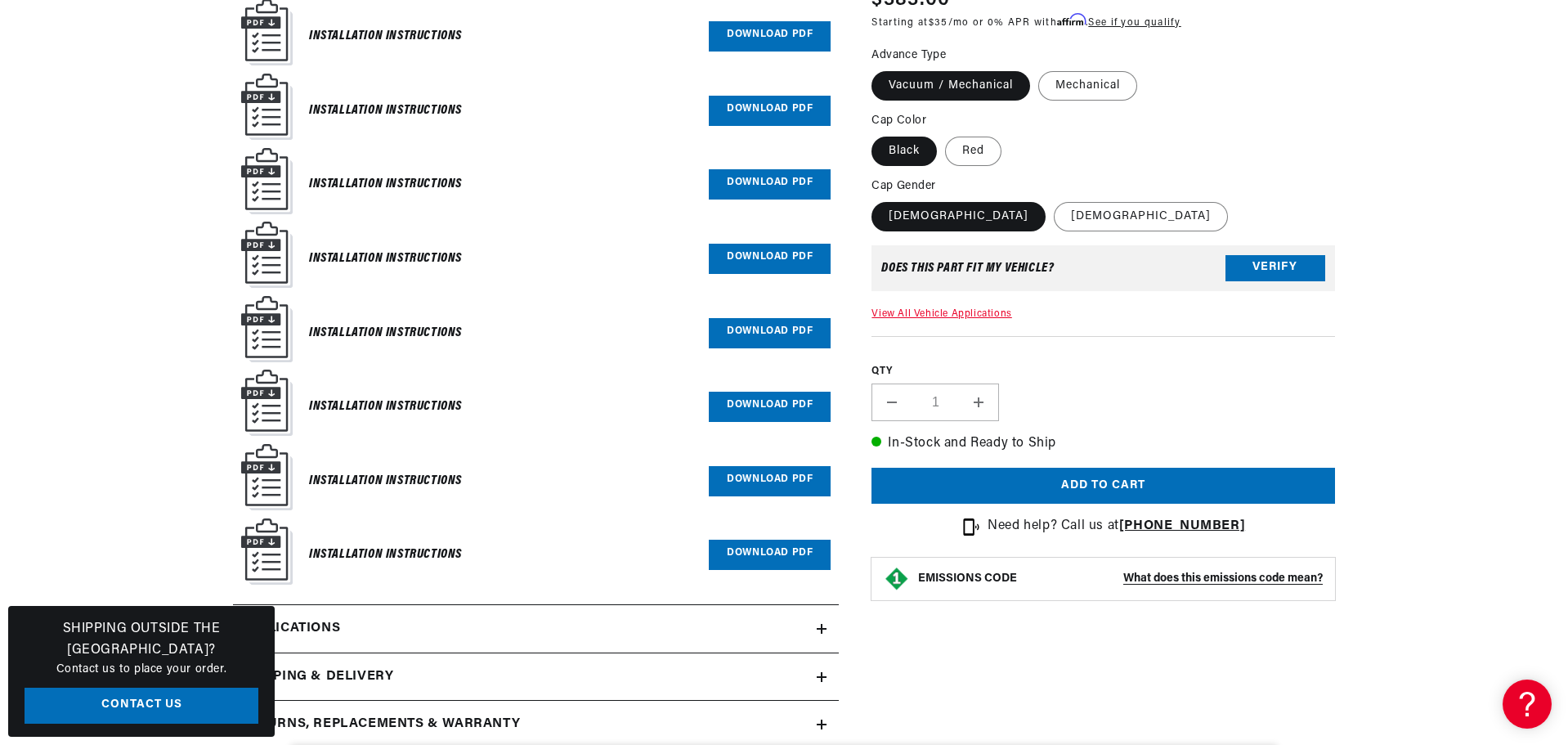
click at [967, 429] on div "PerTronix Billet Distributor for Ford Small Block Engines (Ignitor II) PerTroni…" at bounding box center [1103, 236] width 464 height 770
click at [967, 319] on link "View All Vehicle Applications" at bounding box center [941, 314] width 140 height 10
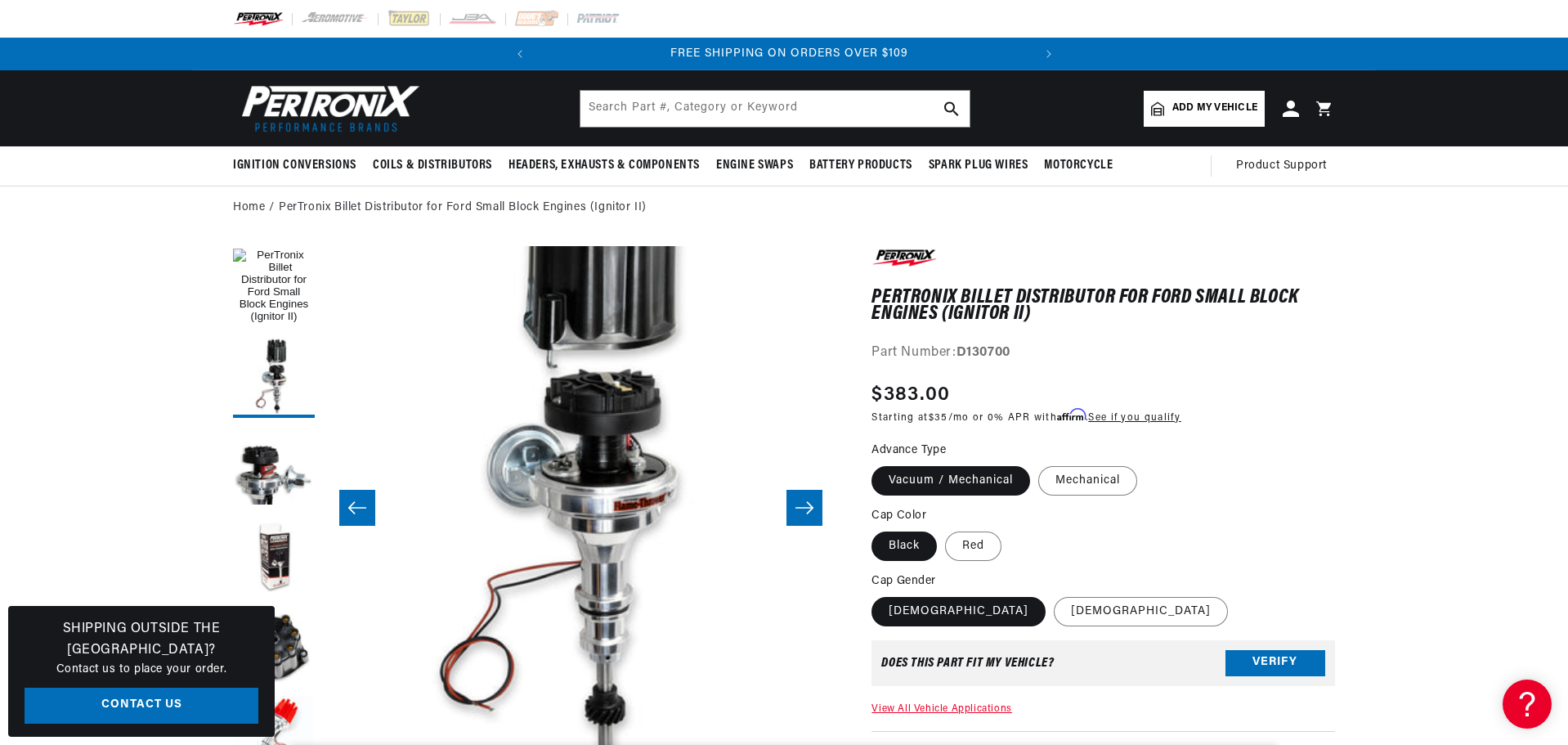
scroll to position [0, 495]
